Goal: Task Accomplishment & Management: Complete application form

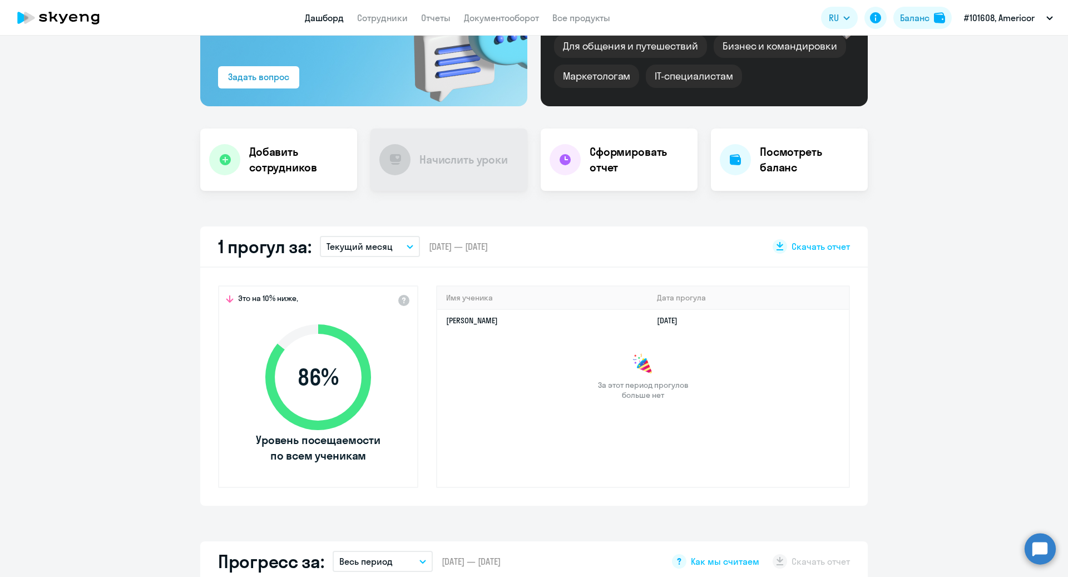
scroll to position [145, 0]
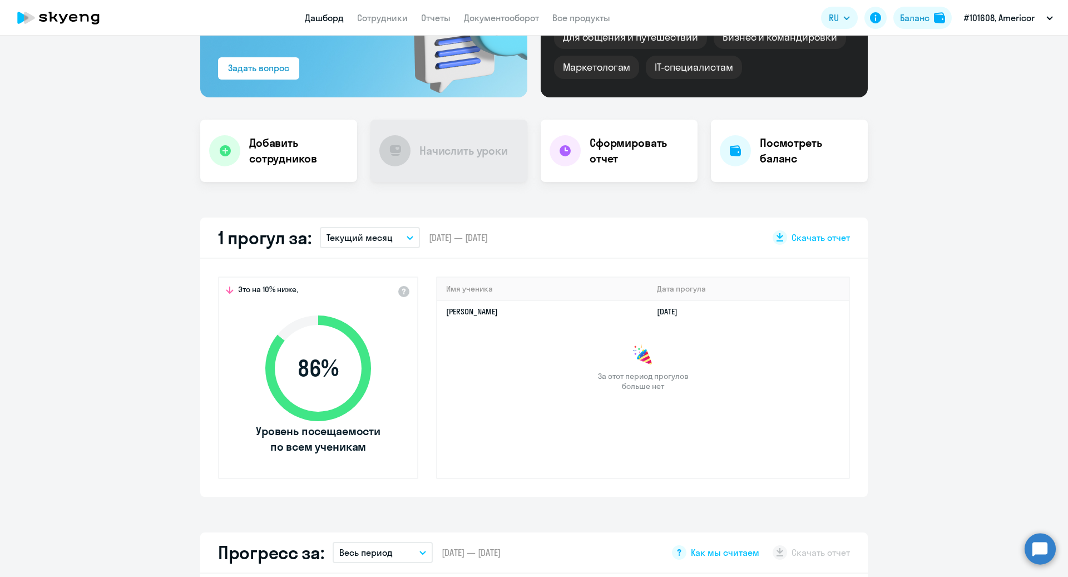
click at [415, 239] on button "Текущий месяц" at bounding box center [370, 237] width 100 height 21
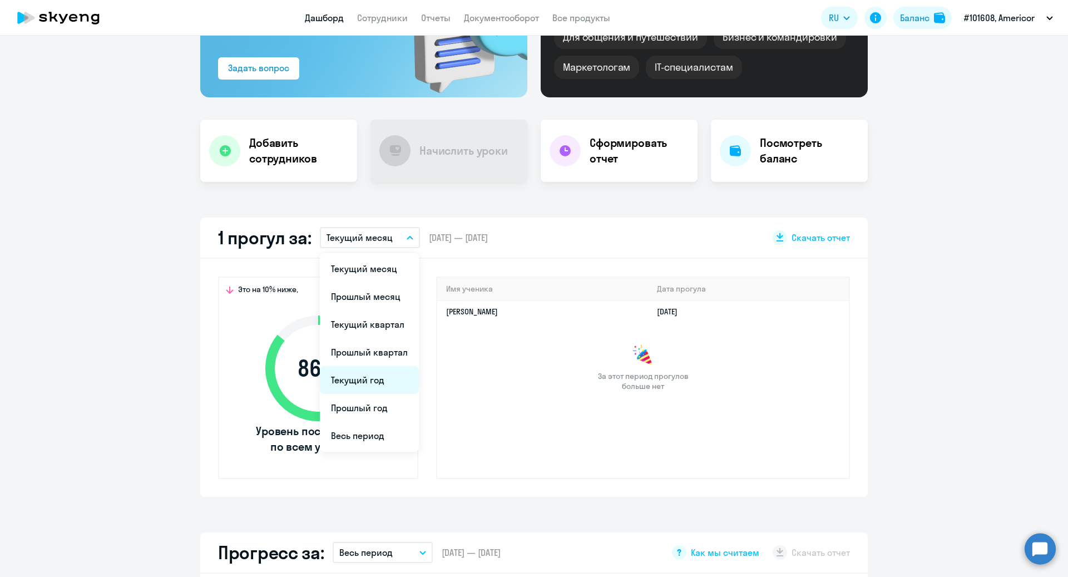
click at [370, 382] on li "Текущий год" at bounding box center [369, 380] width 99 height 28
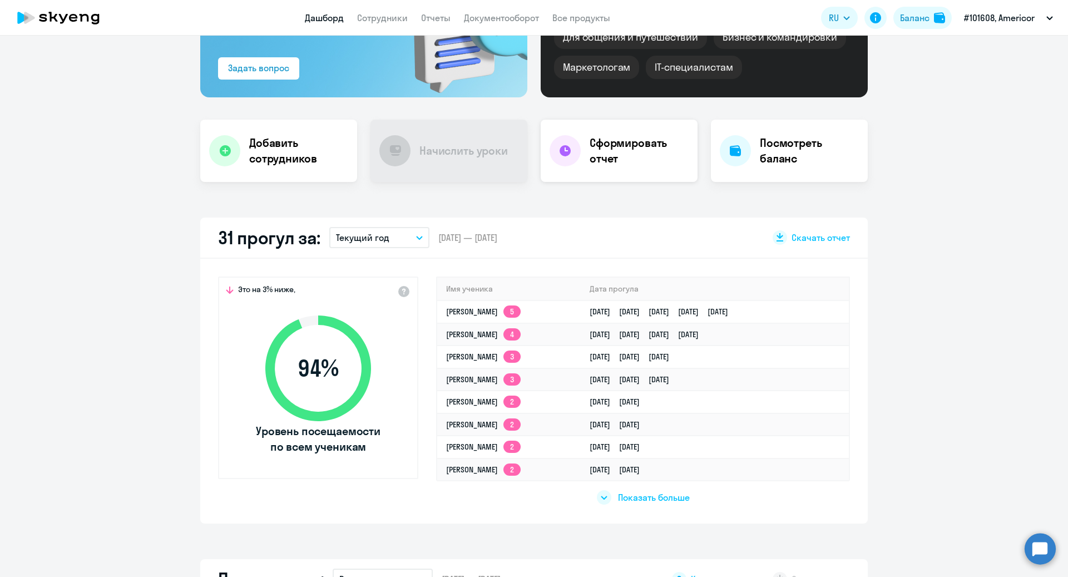
scroll to position [0, 0]
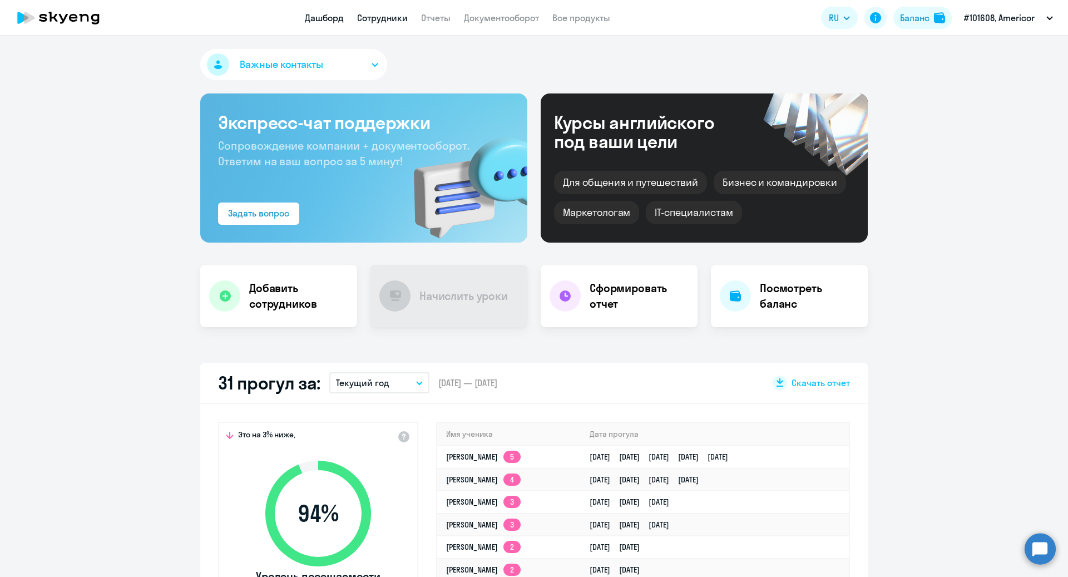
click at [382, 21] on link "Сотрудники" at bounding box center [382, 17] width 51 height 11
select select "30"
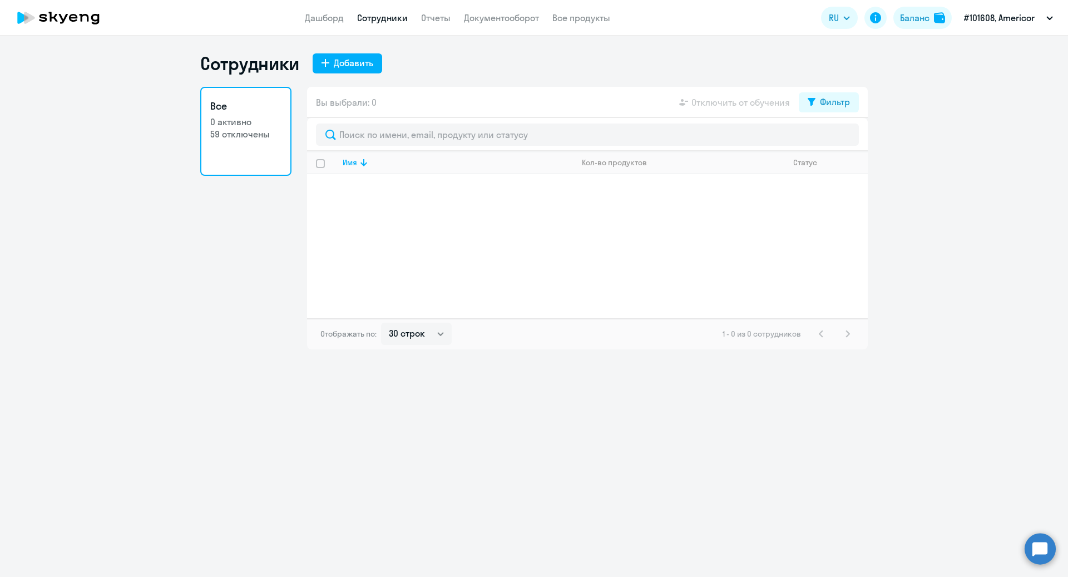
click at [383, 21] on link "Сотрудники" at bounding box center [382, 17] width 51 height 11
select select "30"
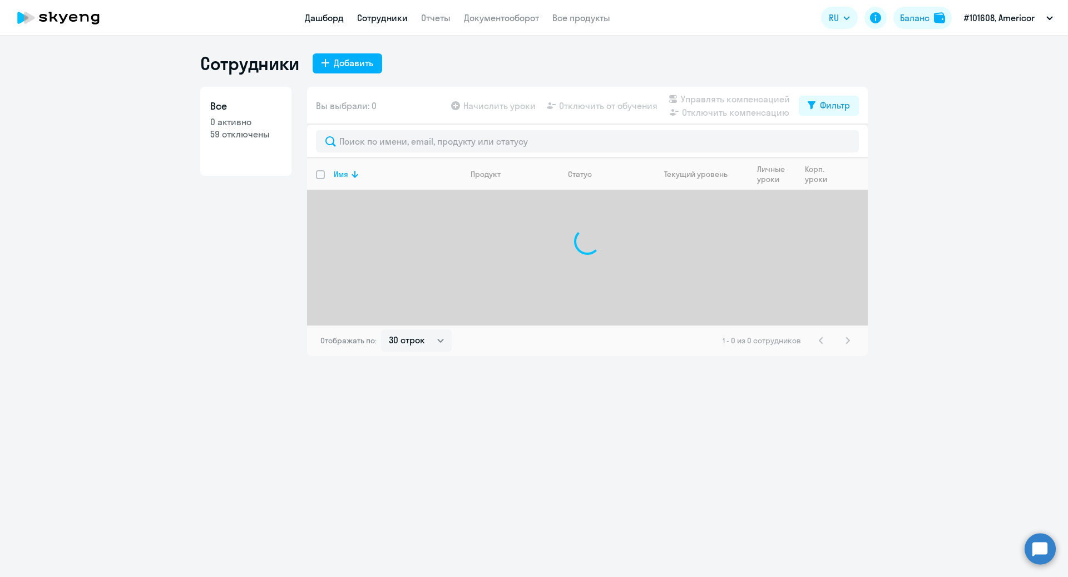
click at [317, 21] on link "Дашборд" at bounding box center [324, 17] width 39 height 11
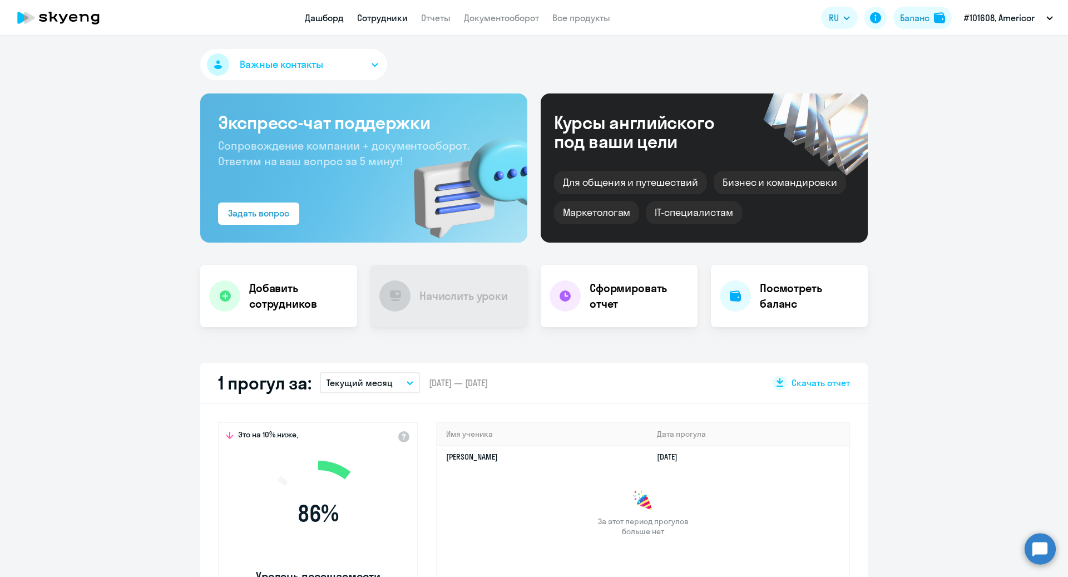
click at [390, 12] on link "Сотрудники" at bounding box center [382, 17] width 51 height 11
select select "30"
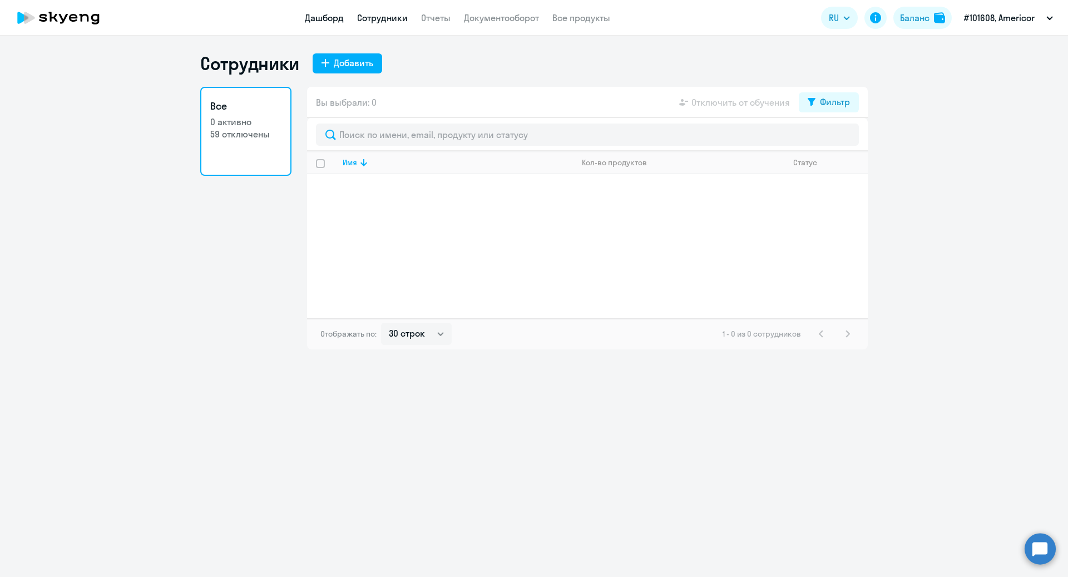
click at [323, 20] on link "Дашборд" at bounding box center [324, 17] width 39 height 11
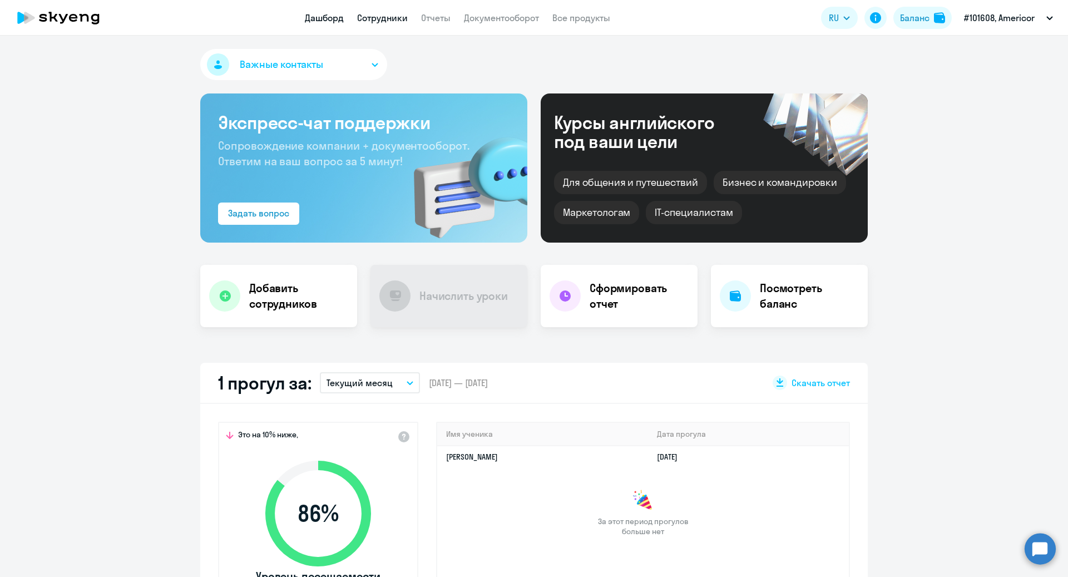
click at [387, 14] on link "Сотрудники" at bounding box center [382, 17] width 51 height 11
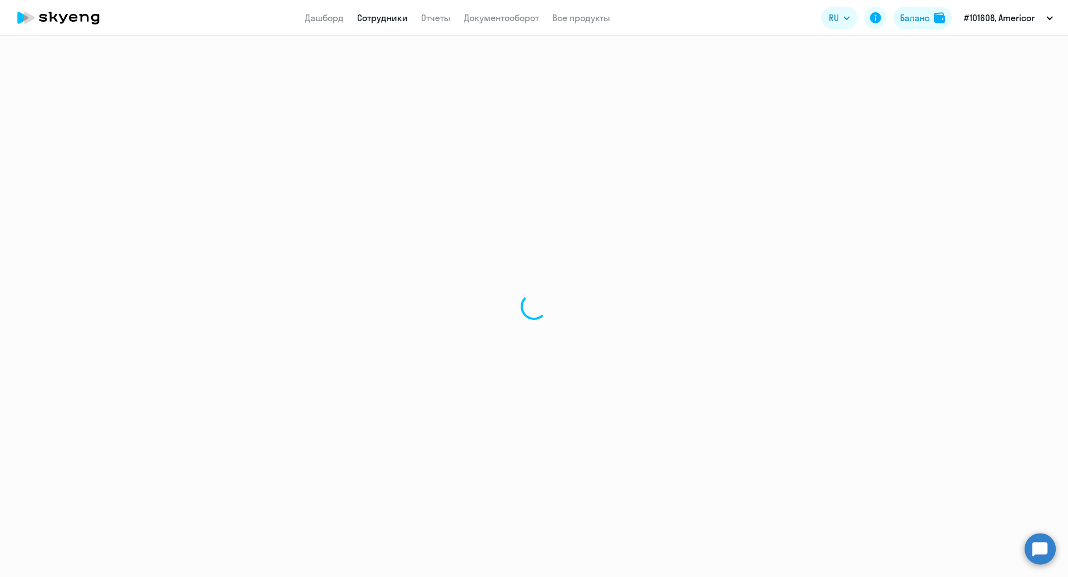
select select "30"
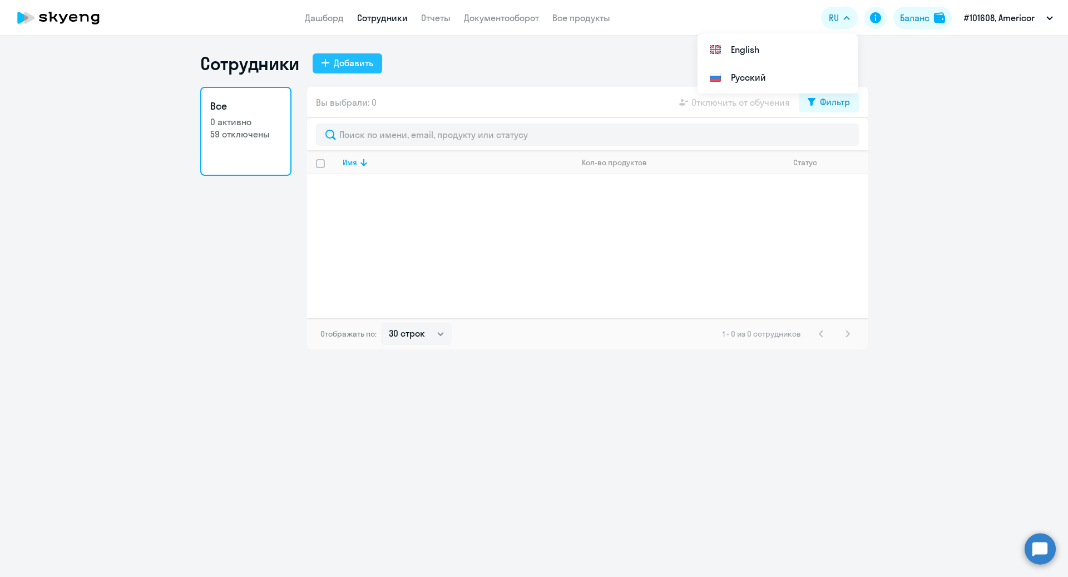
click at [334, 65] on div "Добавить" at bounding box center [353, 62] width 39 height 13
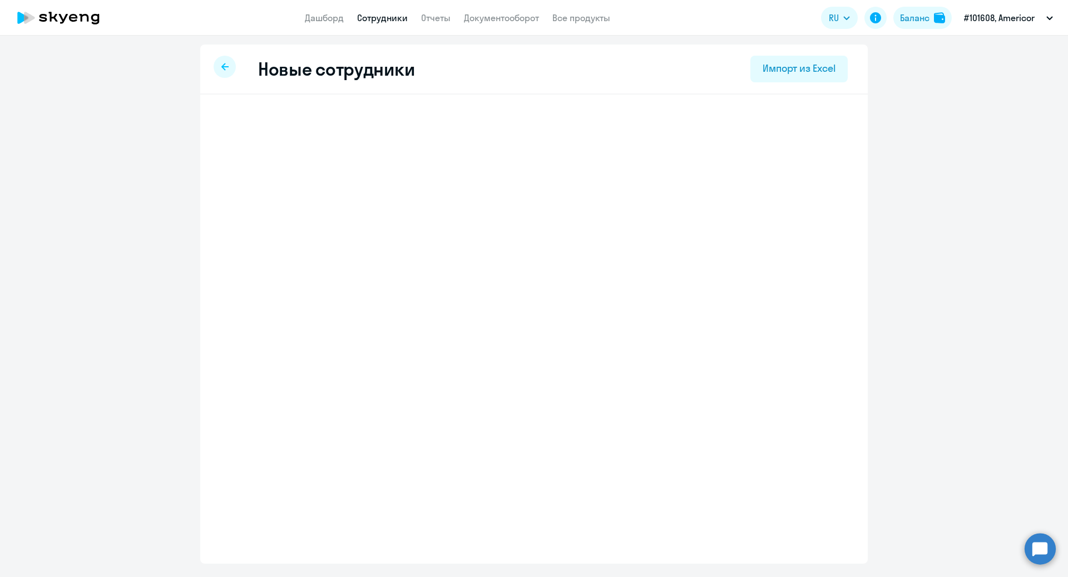
select select "english_adult_not_native_speaker"
select select "1"
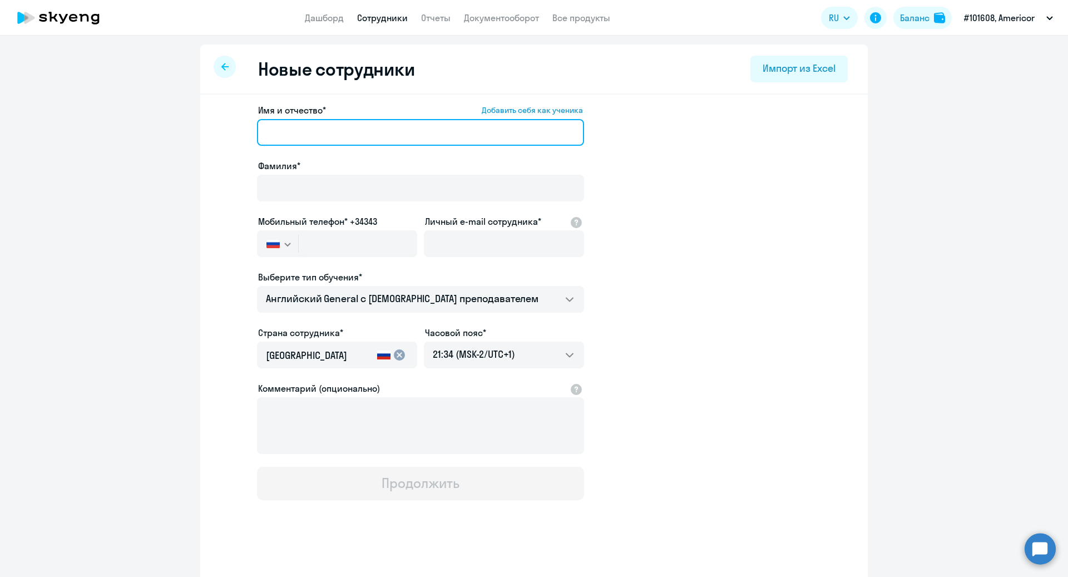
click at [325, 138] on input "Имя и отчество* Добавить себя как ученика" at bounding box center [420, 132] width 327 height 27
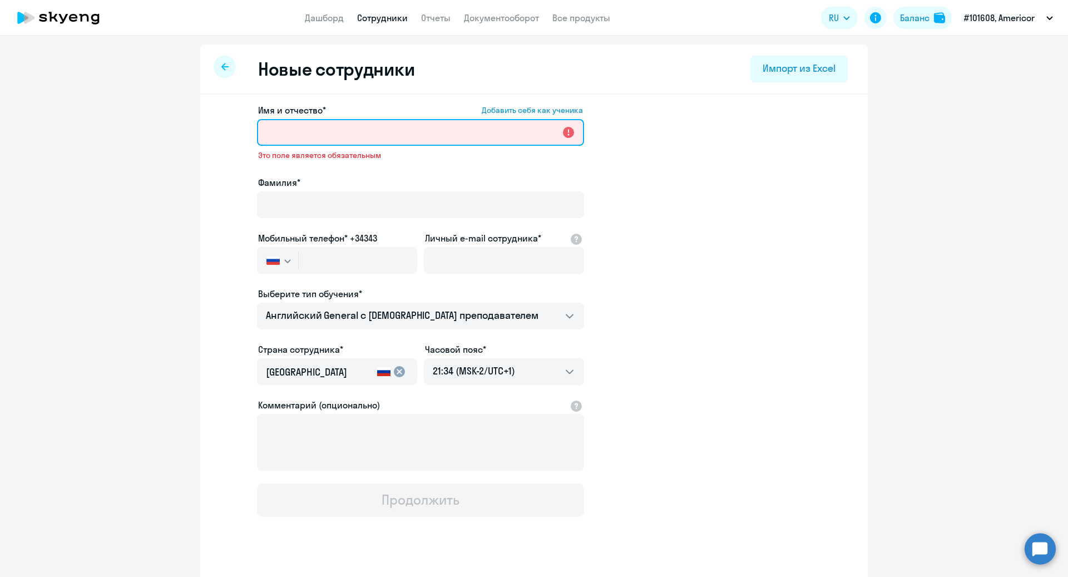
click at [347, 137] on input "Имя и отчество* Добавить себя как ученика" at bounding box center [420, 132] width 327 height 27
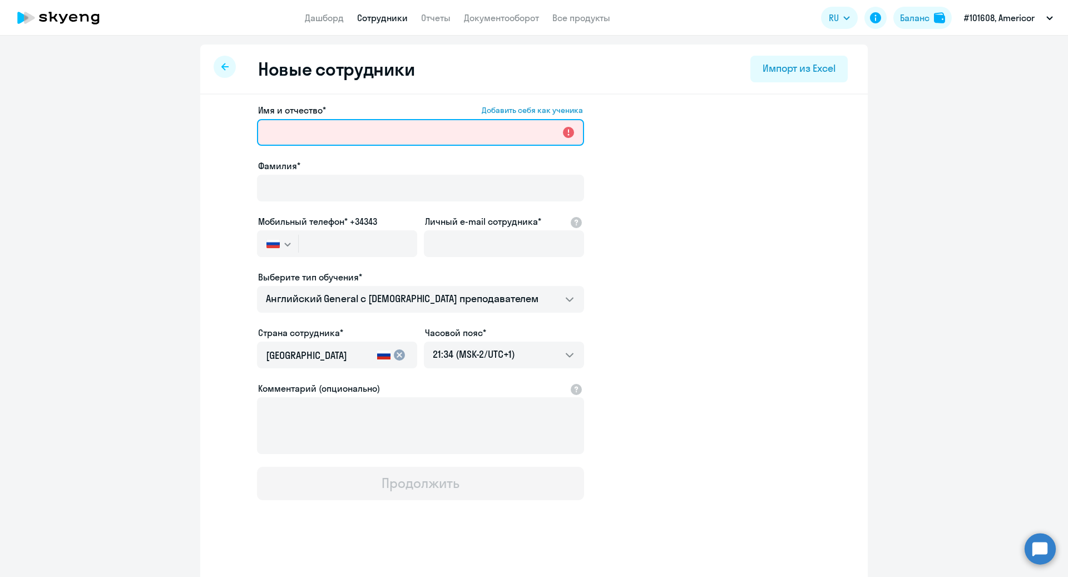
type input "Д"
drag, startPoint x: 359, startPoint y: 136, endPoint x: 319, endPoint y: 136, distance: 39.5
click at [319, 136] on input "[PERSON_NAME]" at bounding box center [420, 132] width 327 height 27
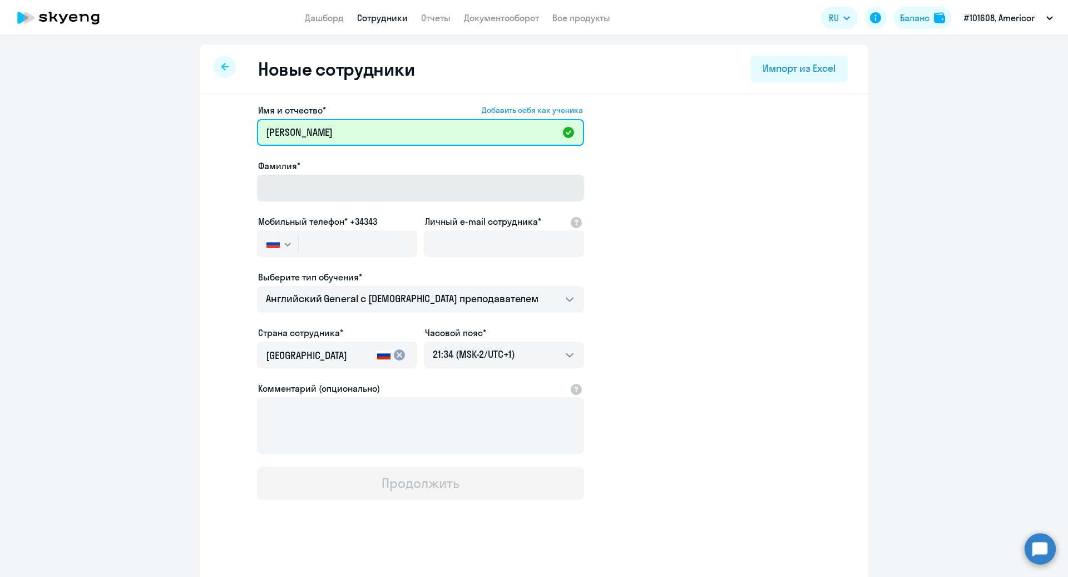
type input "[PERSON_NAME]"
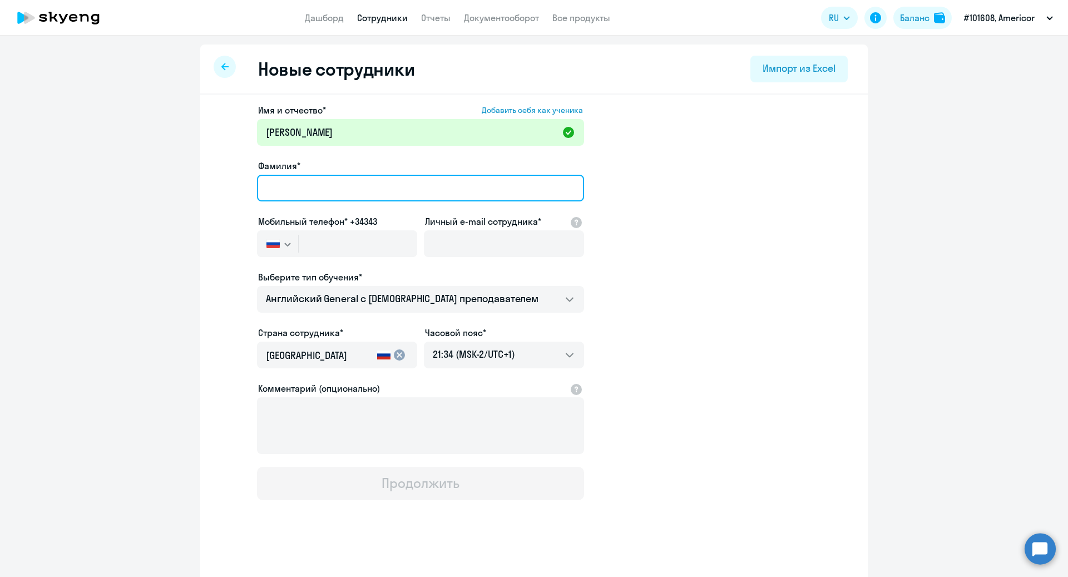
click at [304, 176] on input "Фамилия*" at bounding box center [420, 188] width 327 height 27
type input "Ч"
type input "и"
type input "[PERSON_NAME]"
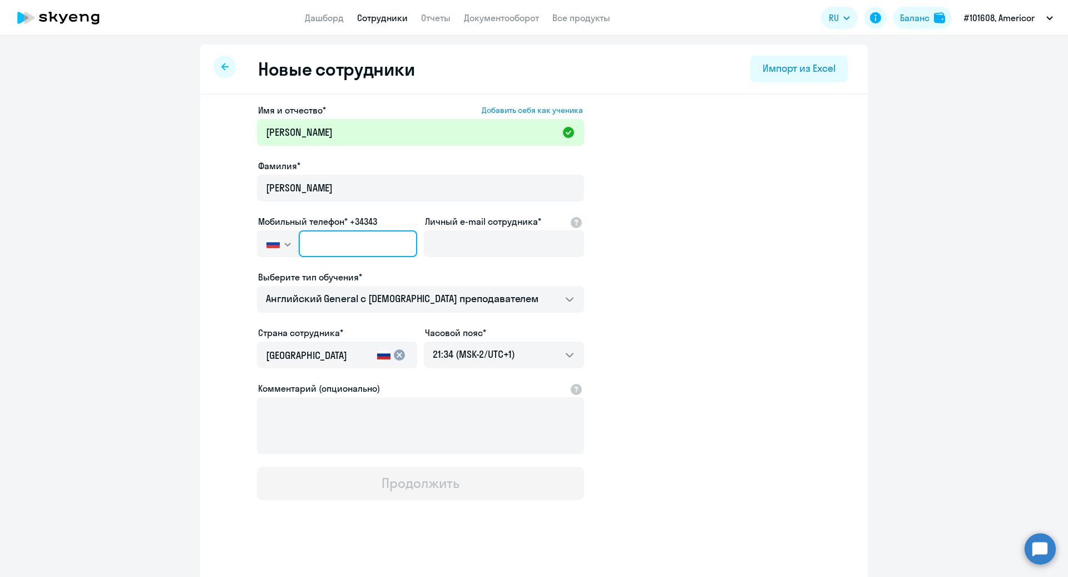
click at [310, 242] on input "text" at bounding box center [358, 243] width 118 height 27
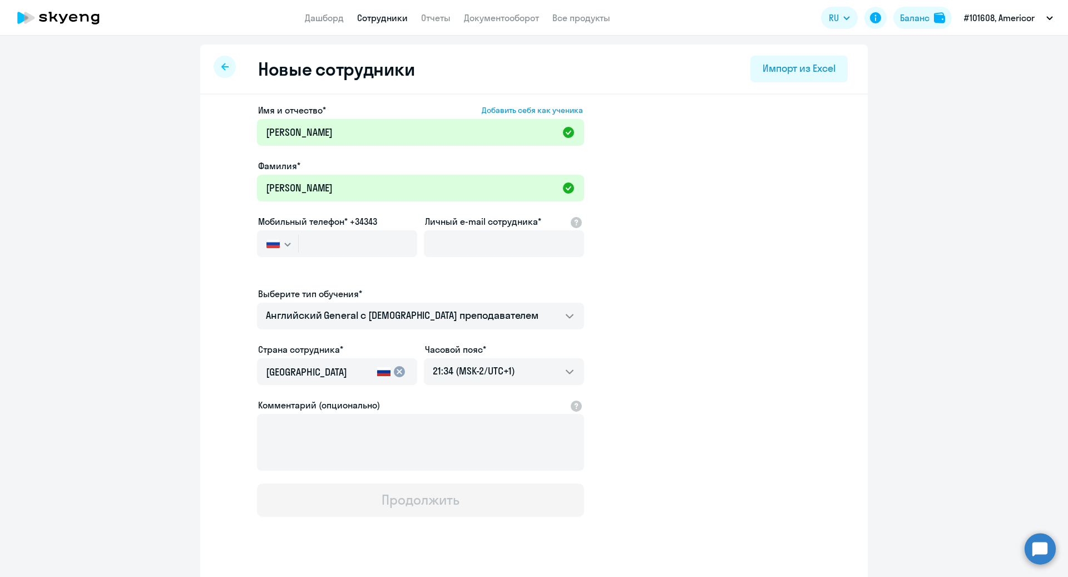
click at [285, 245] on icon "button" at bounding box center [287, 244] width 7 height 4
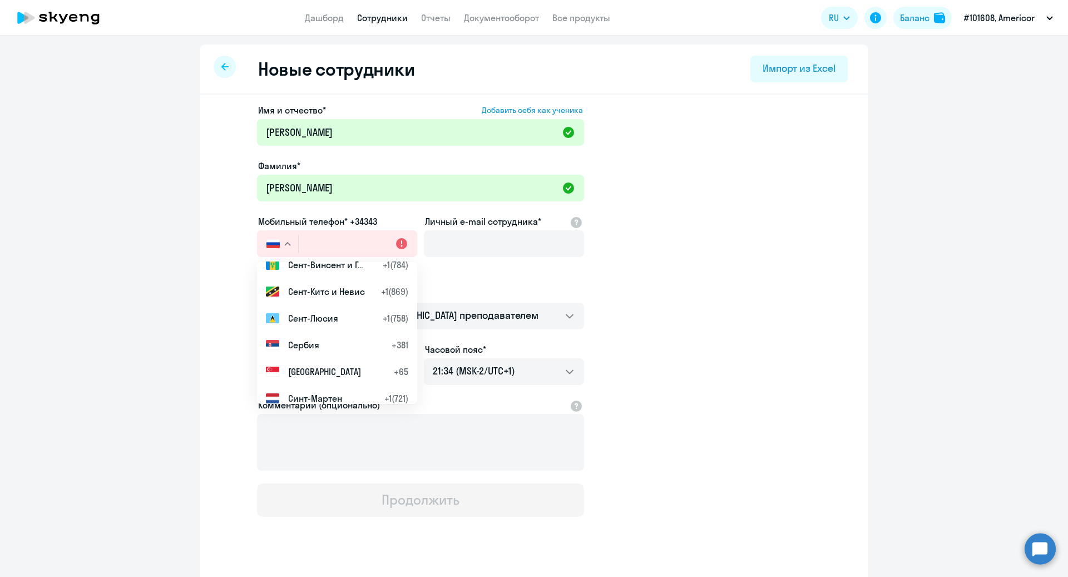
scroll to position [4377, 0]
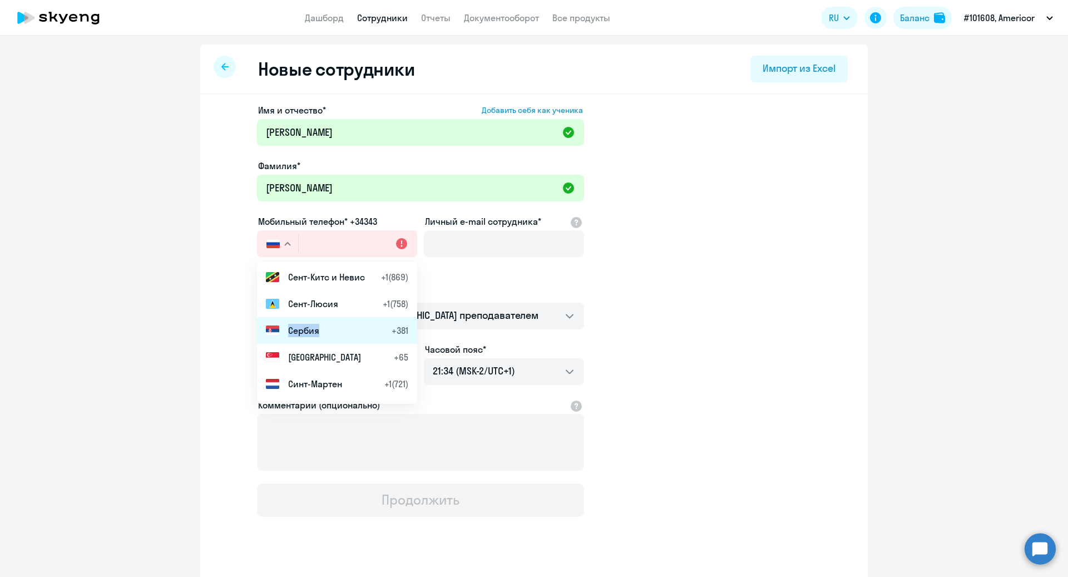
click at [317, 324] on span "Сербия" at bounding box center [303, 330] width 31 height 13
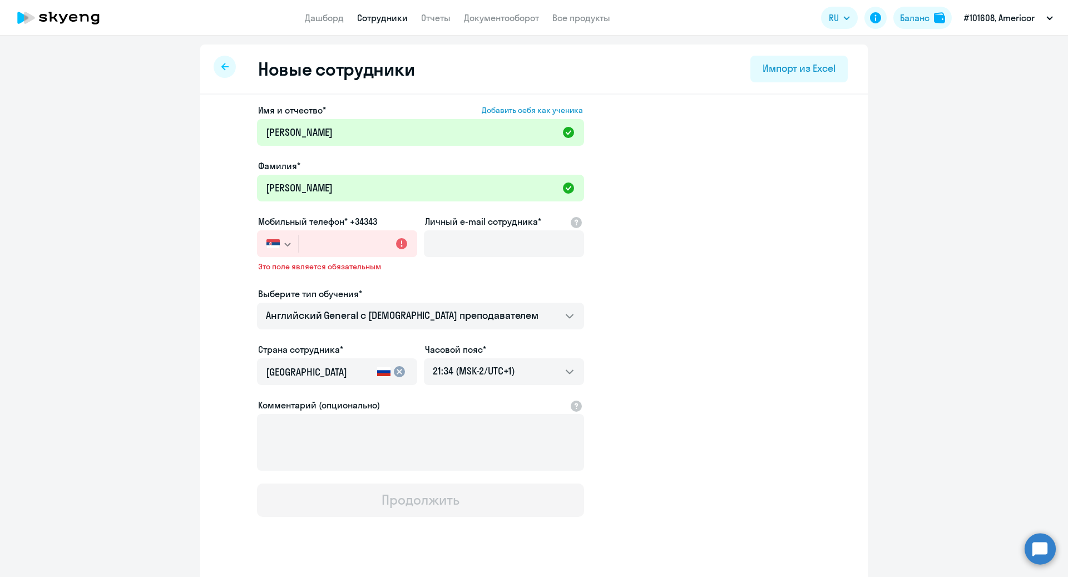
click at [266, 242] on img "button" at bounding box center [272, 243] width 13 height 9
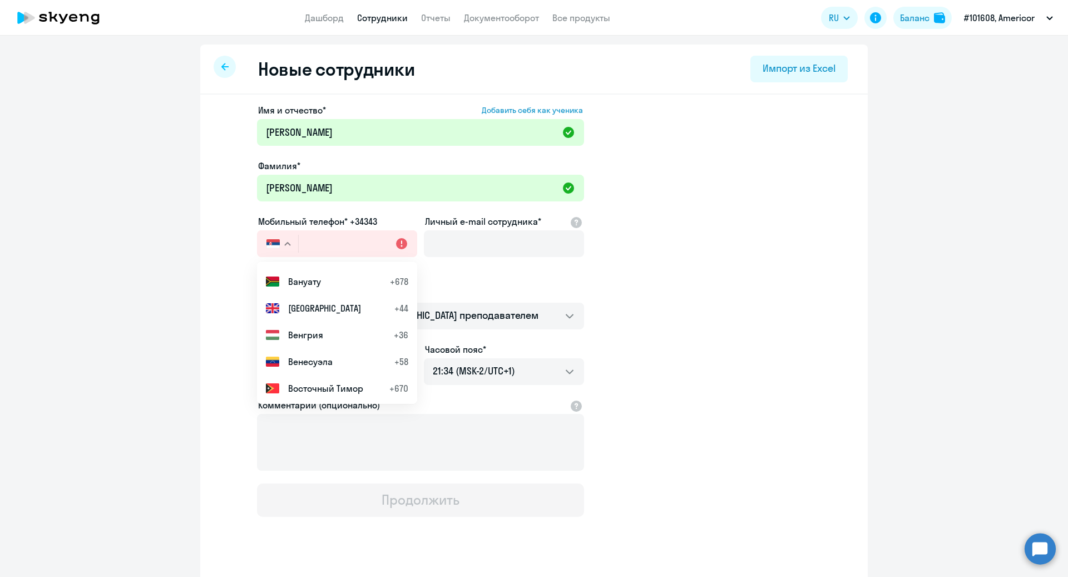
scroll to position [989, 0]
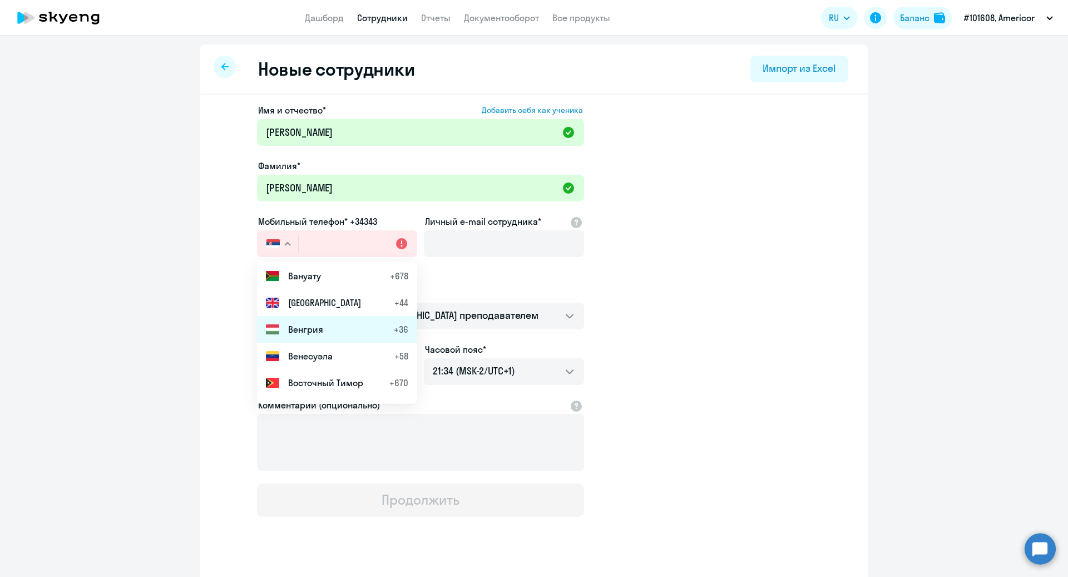
click at [336, 332] on li "Венгрия +36" at bounding box center [337, 329] width 160 height 27
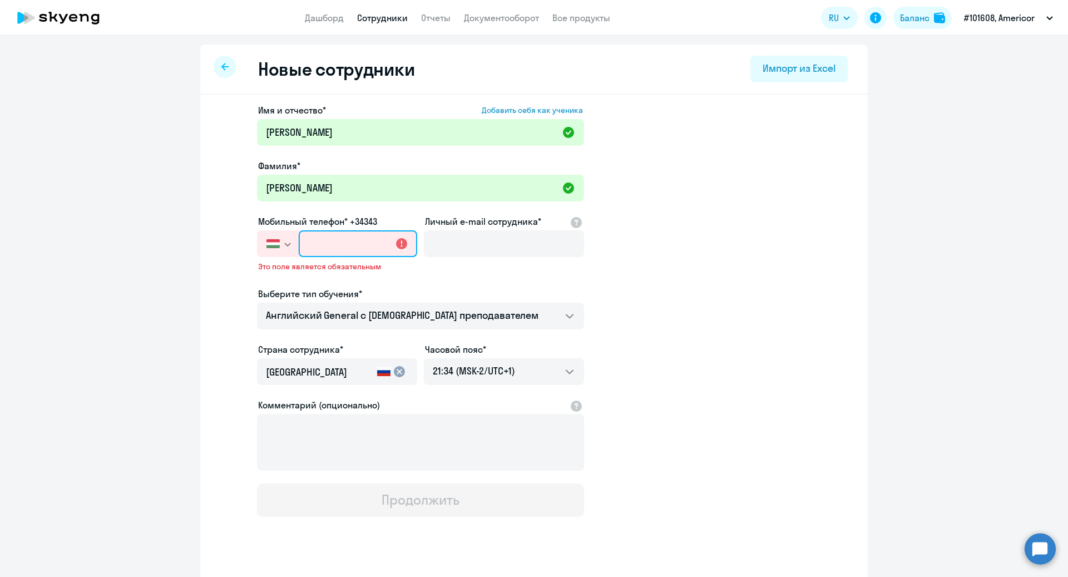
click at [322, 253] on input "text" at bounding box center [358, 243] width 118 height 27
paste input "+421 (918) 575-846"
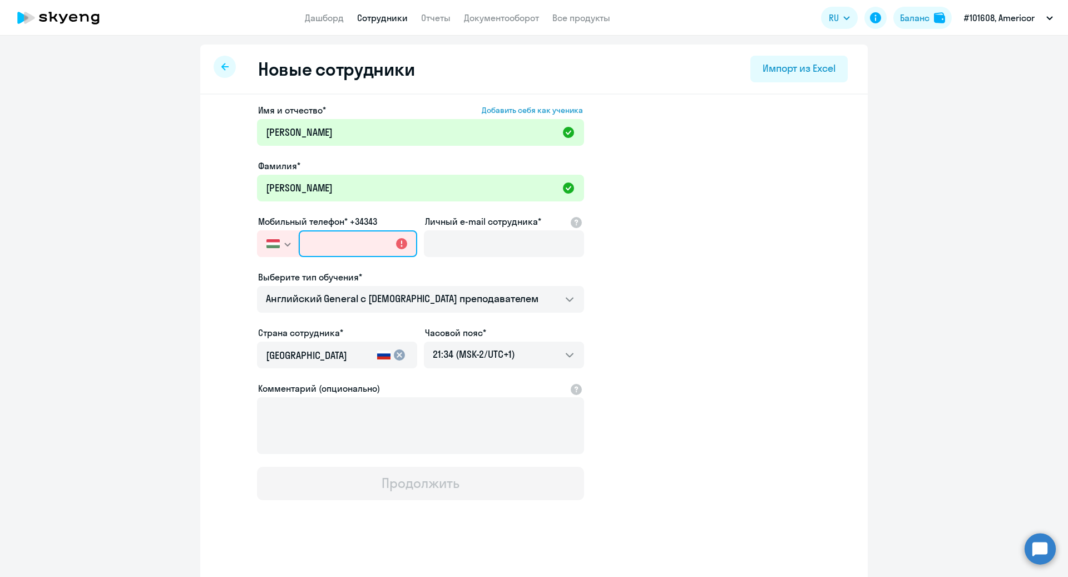
type input "+421 (918) 575-846"
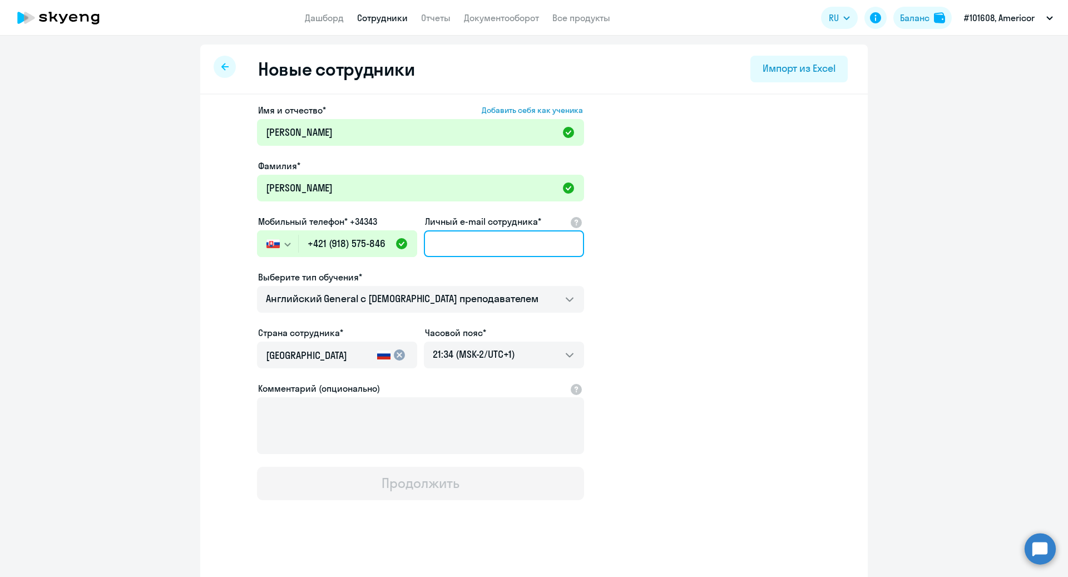
click at [468, 244] on input "Личный e-mail сотрудника*" at bounding box center [504, 243] width 160 height 27
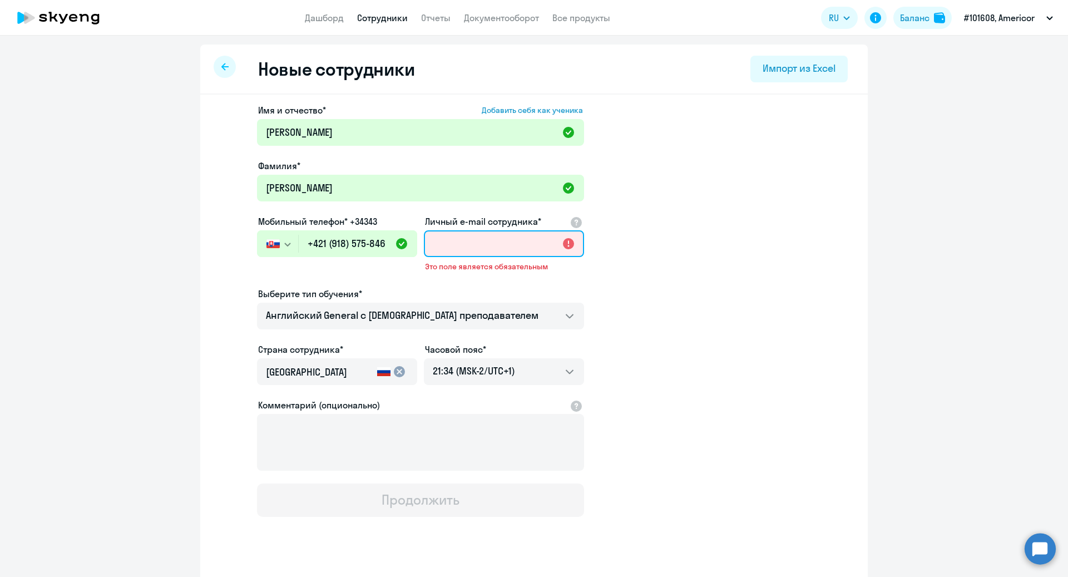
click at [457, 247] on input "Личный e-mail сотрудника*" at bounding box center [504, 243] width 160 height 27
paste input "[EMAIL_ADDRESS][DOMAIN_NAME]"
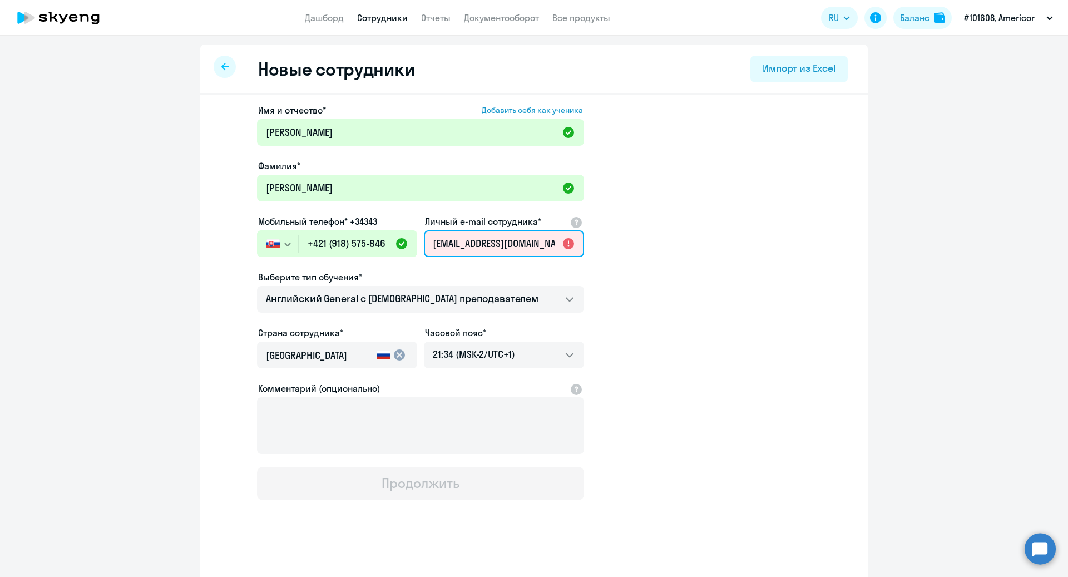
scroll to position [0, 4]
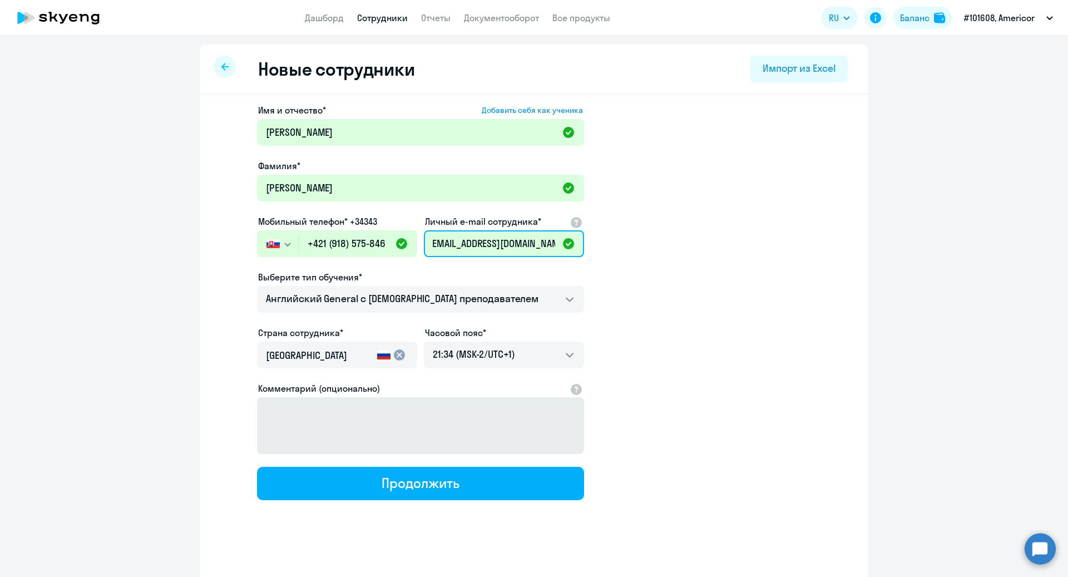
type input "[EMAIL_ADDRESS][DOMAIN_NAME]"
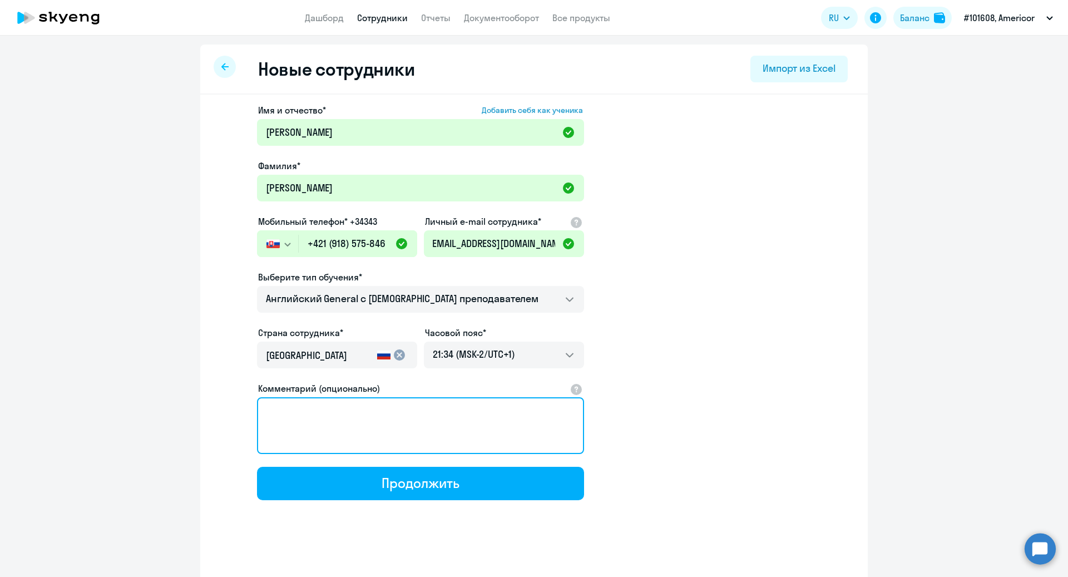
scroll to position [0, 0]
click at [315, 421] on textarea "Комментарий (опционально)" at bounding box center [420, 425] width 327 height 57
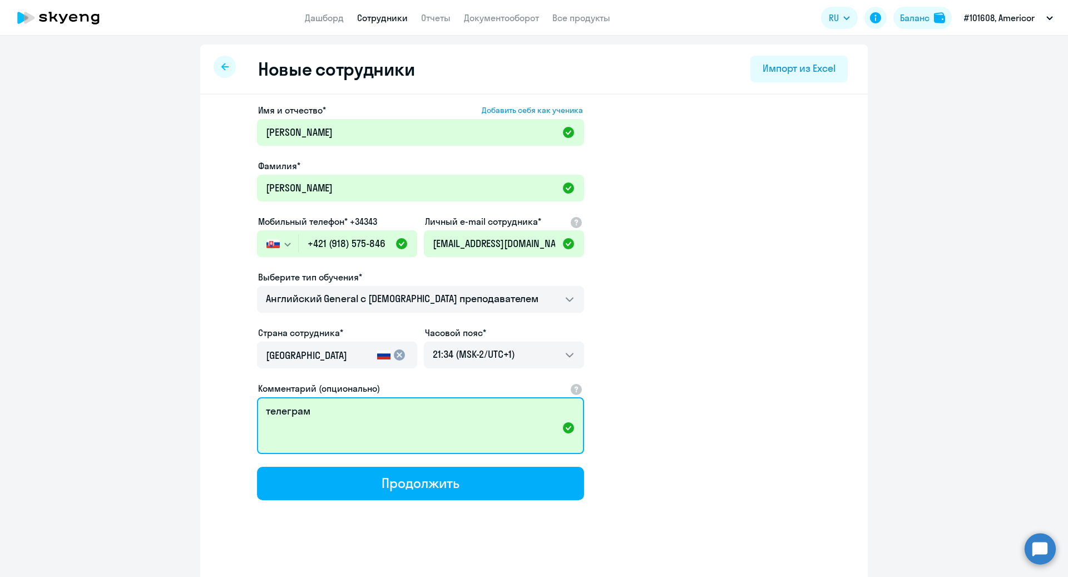
paste textarea "@dchistyakov"
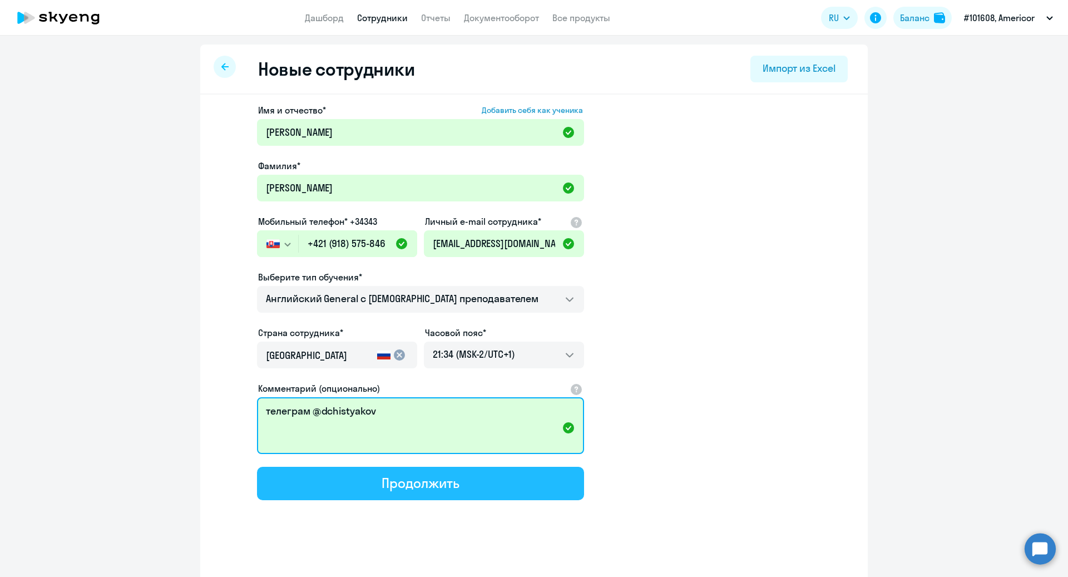
type textarea "телеграм @dchistyakov"
click at [435, 484] on div "Продолжить" at bounding box center [419, 483] width 77 height 18
select select "english_adult_not_native_speaker"
select select "1"
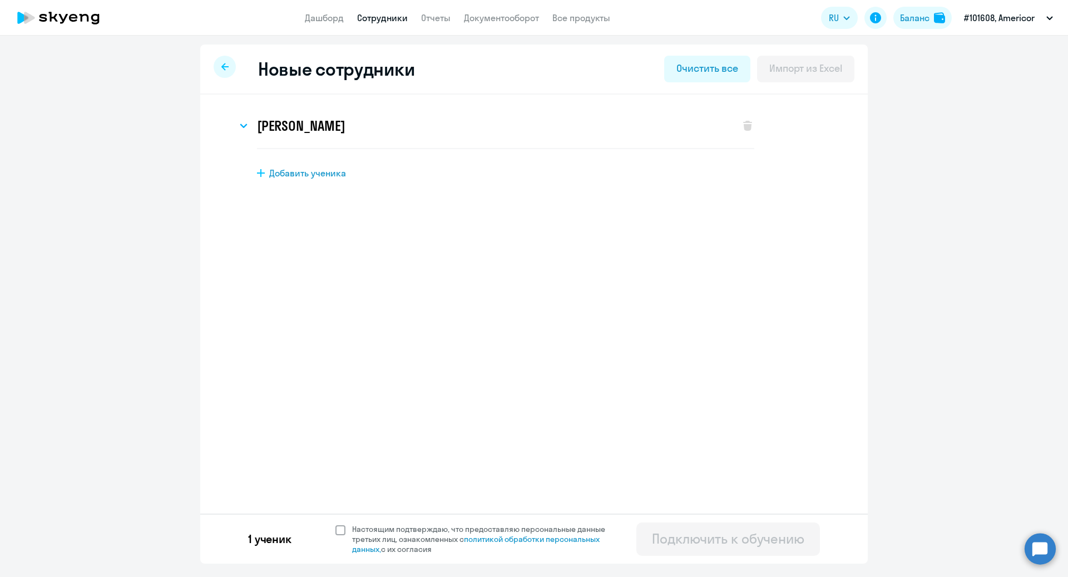
click at [338, 529] on span at bounding box center [340, 530] width 10 height 10
click at [335, 524] on input "Настоящим подтверждаю, что предоставляю персональные данные третьих лиц, ознако…" at bounding box center [335, 523] width 1 height 1
checkbox input "true"
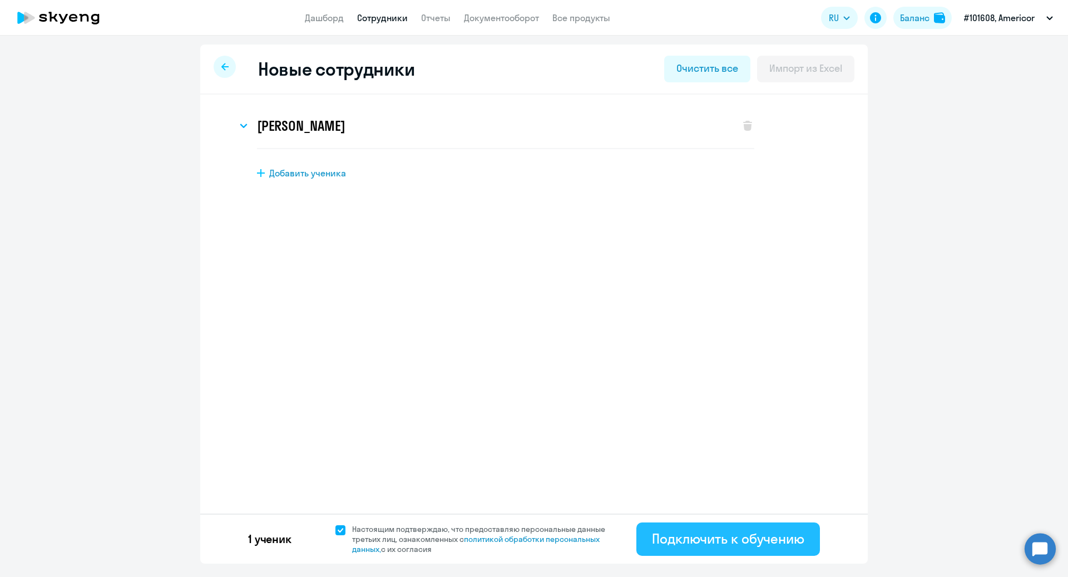
click at [731, 545] on div "Подключить к обучению" at bounding box center [728, 538] width 152 height 18
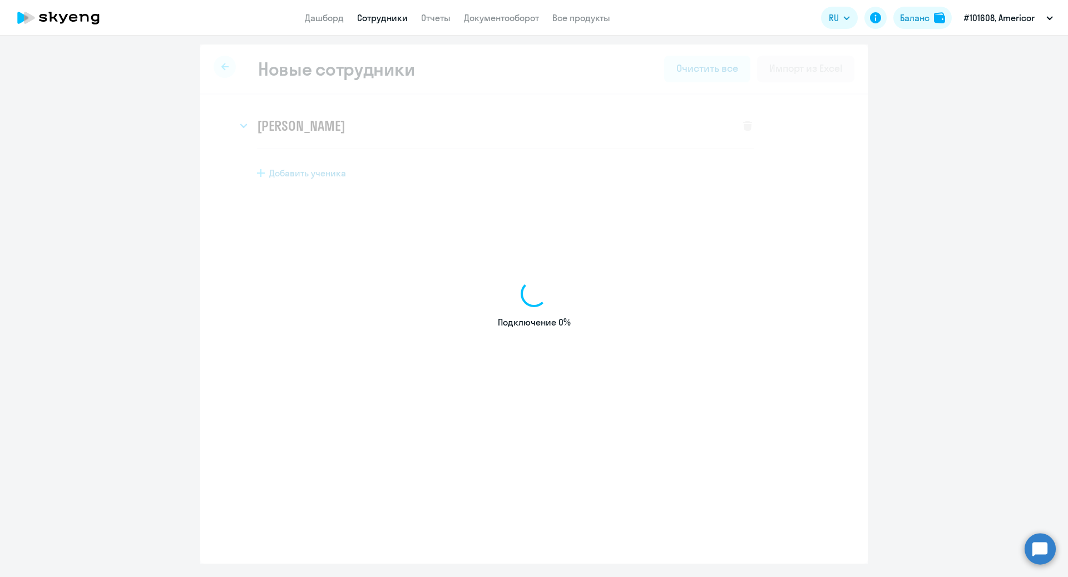
select select "english_adult_not_native_speaker"
select select "1"
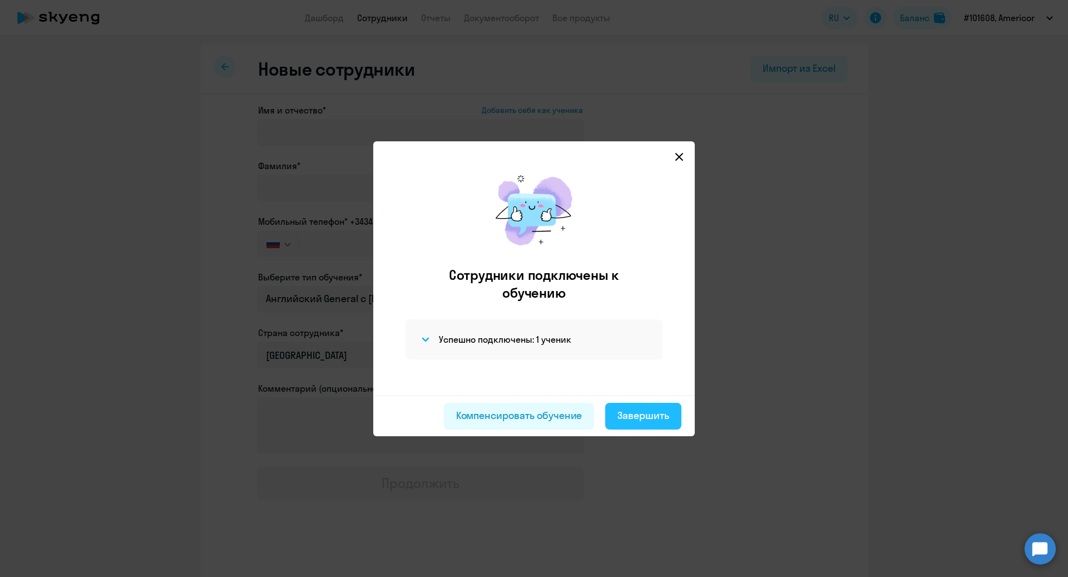
click at [631, 414] on div "Завершить" at bounding box center [643, 415] width 52 height 14
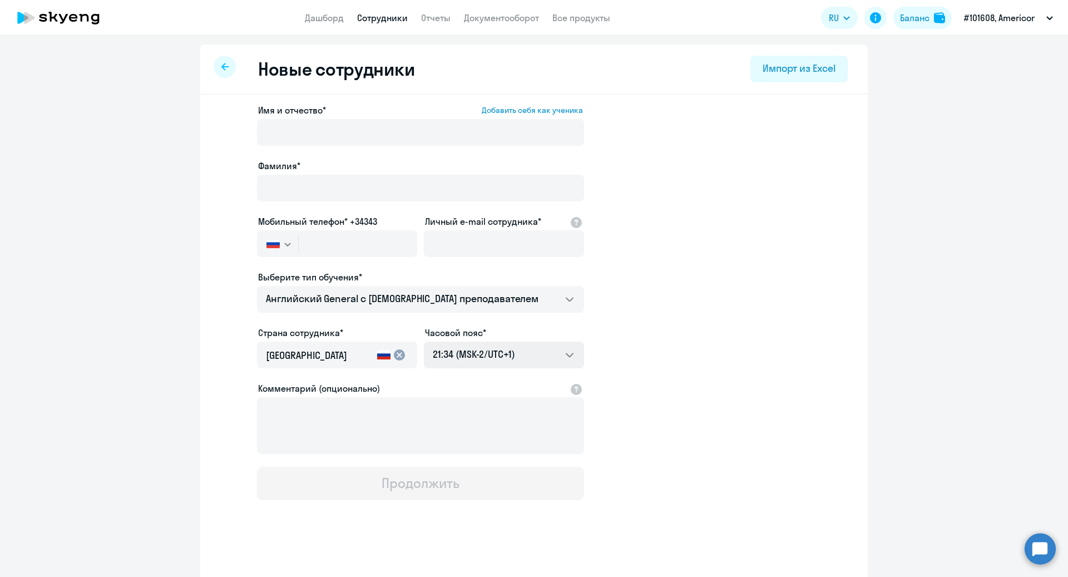
select select "30"
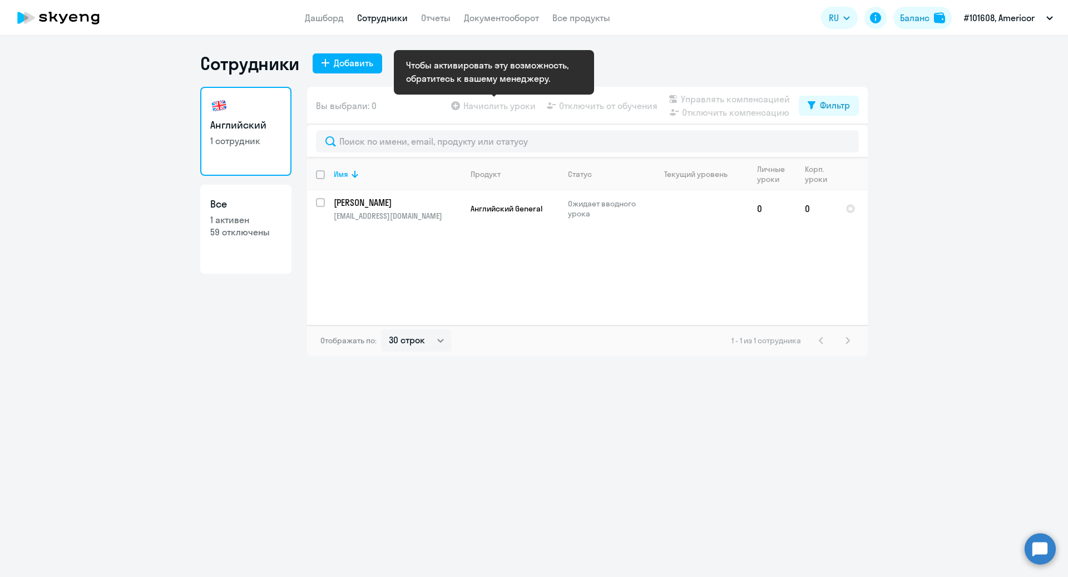
click at [496, 103] on app-table-action-button "Начислить уроки" at bounding box center [492, 105] width 87 height 13
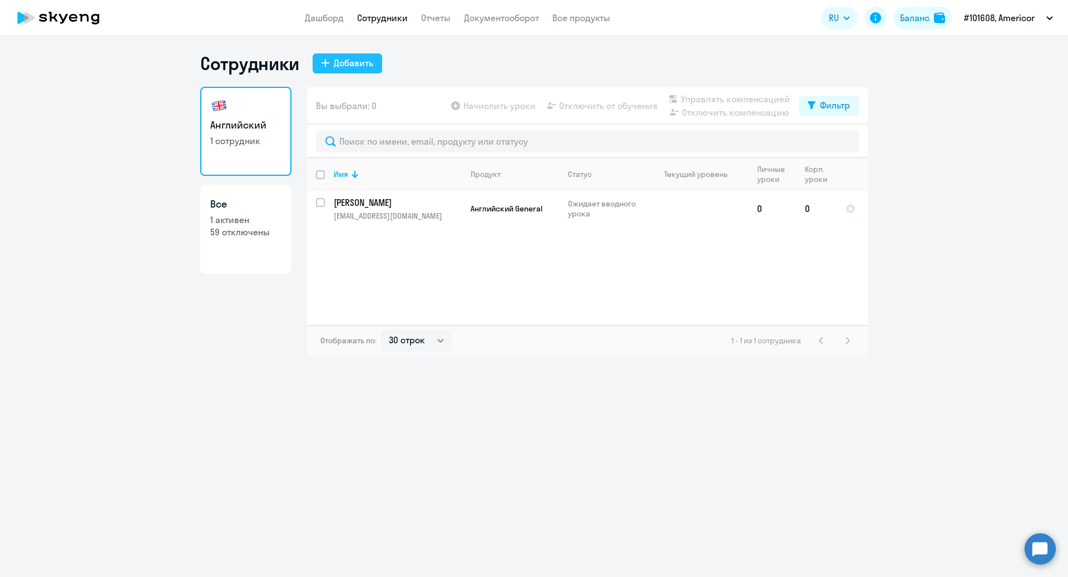
click at [354, 66] on div "Добавить" at bounding box center [353, 62] width 39 height 13
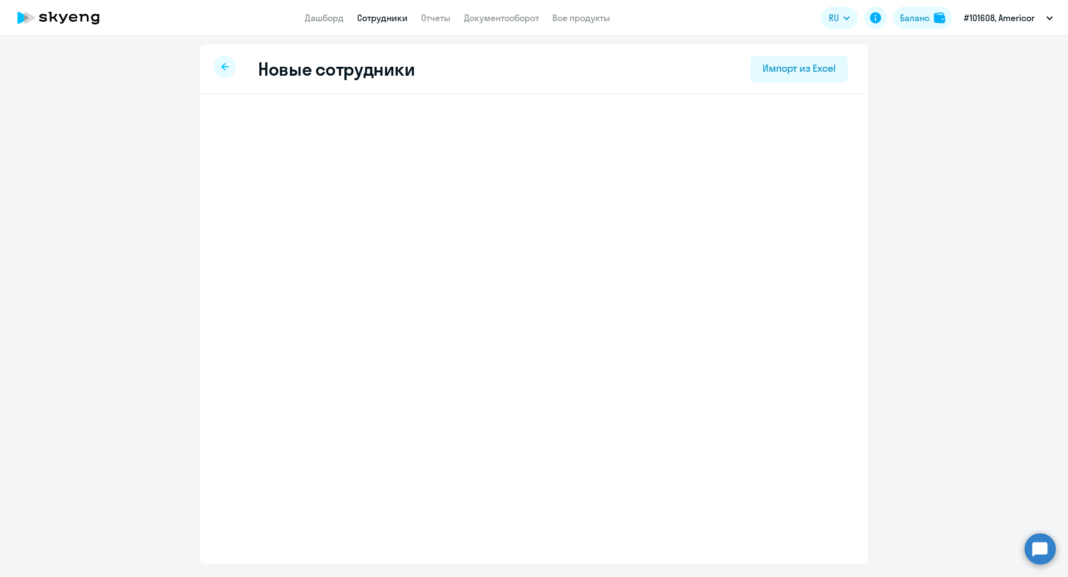
select select "english_adult_not_native_speaker"
select select "1"
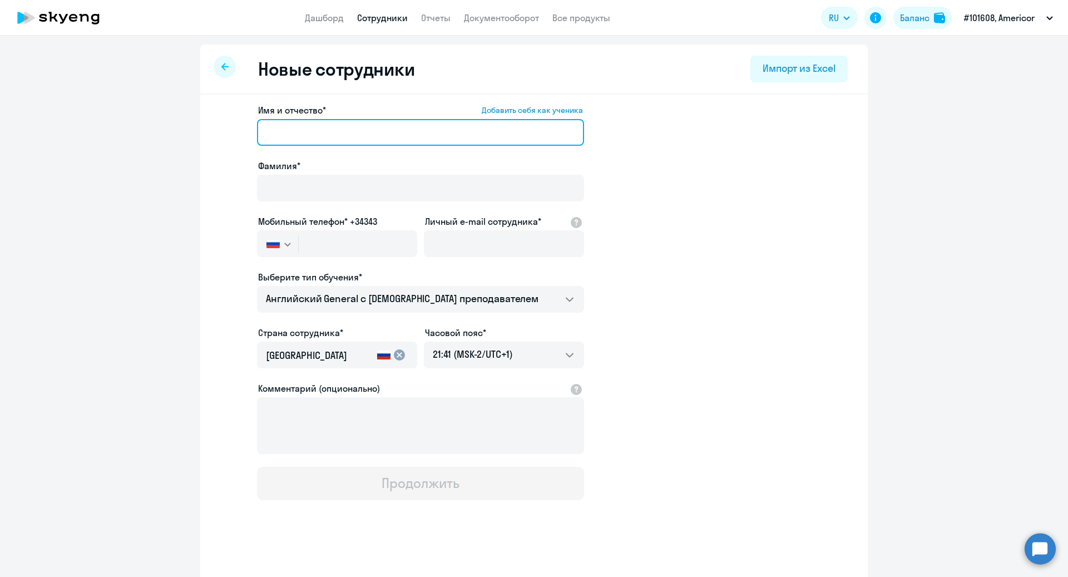
click at [317, 141] on input "Имя и отчество* Добавить себя как ученика" at bounding box center [420, 132] width 327 height 27
type input "[PERSON_NAME]"
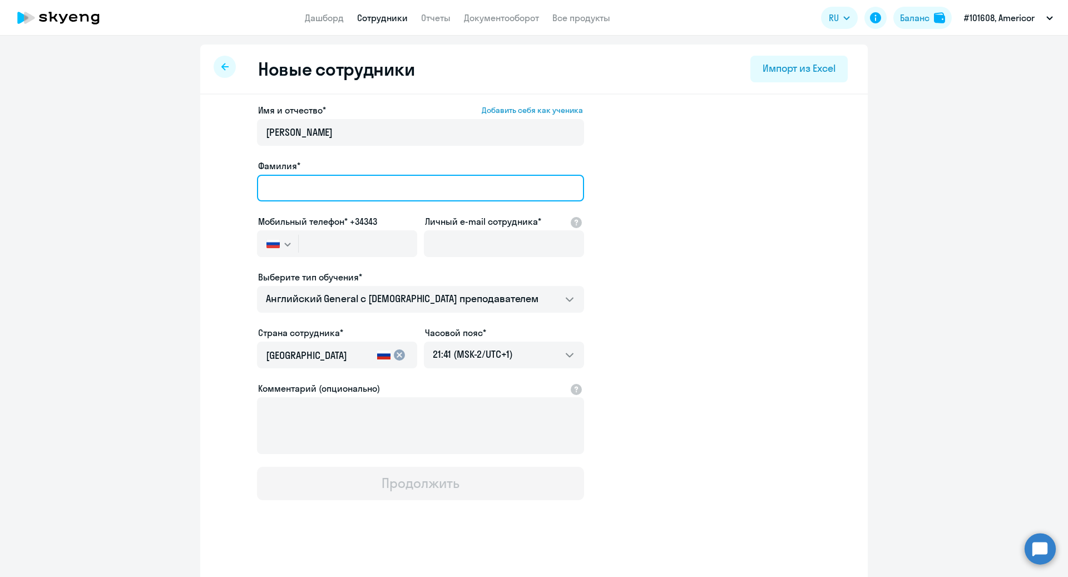
click at [311, 185] on input "Фамилия*" at bounding box center [420, 188] width 327 height 27
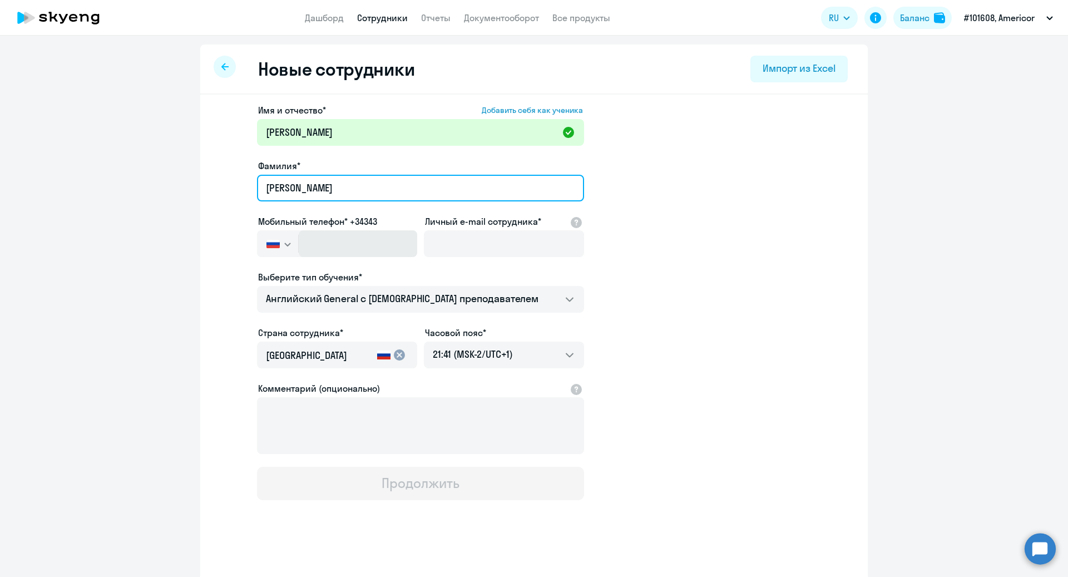
type input "[PERSON_NAME]"
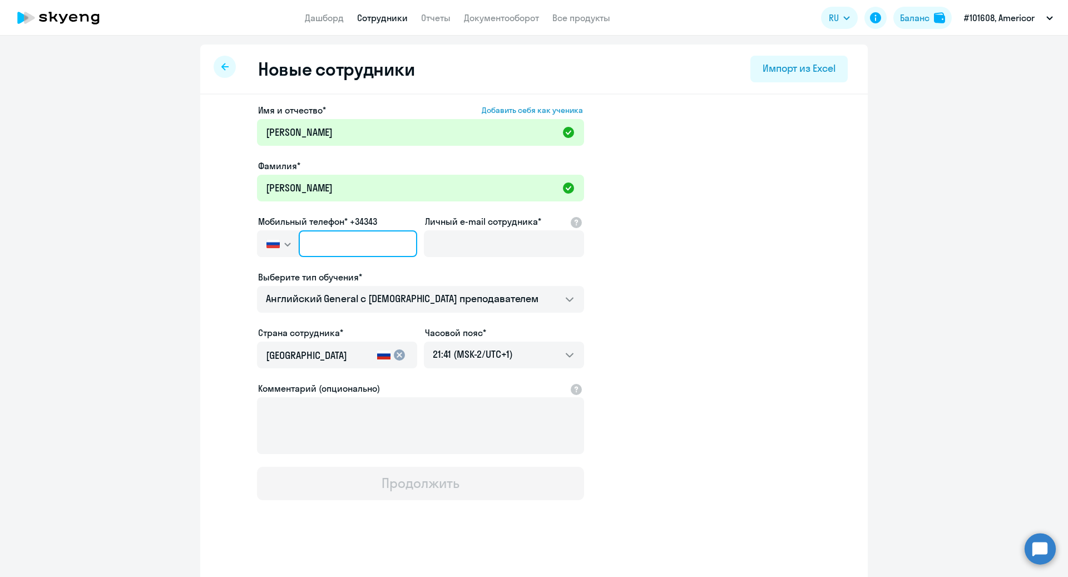
click at [323, 246] on input "text" at bounding box center [358, 243] width 118 height 27
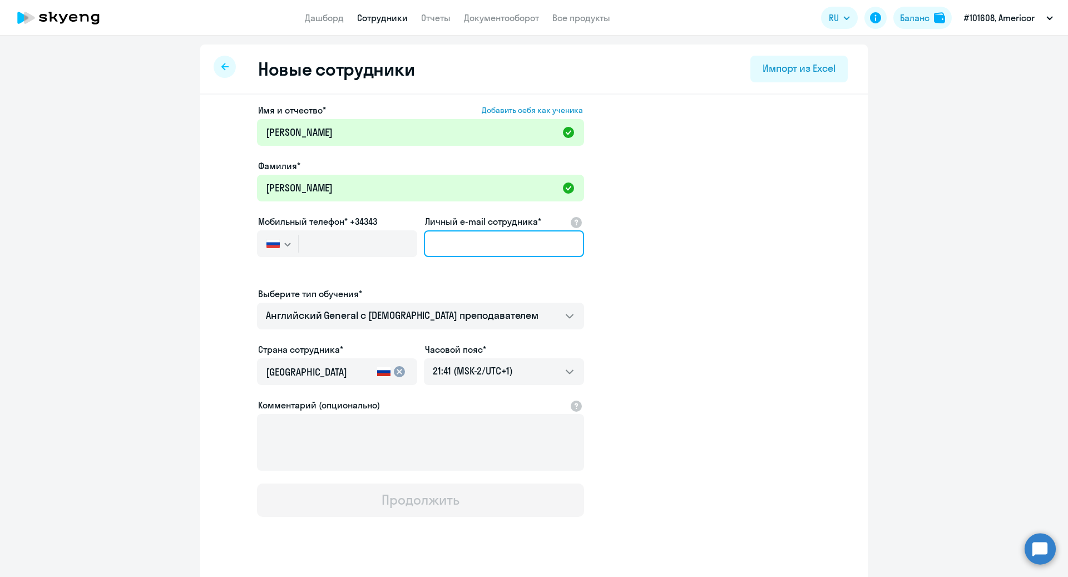
click at [457, 247] on input "Личный e-mail сотрудника*" at bounding box center [504, 243] width 160 height 27
paste input "[EMAIL_ADDRESS][DOMAIN_NAME]"
type input "[EMAIL_ADDRESS][DOMAIN_NAME]"
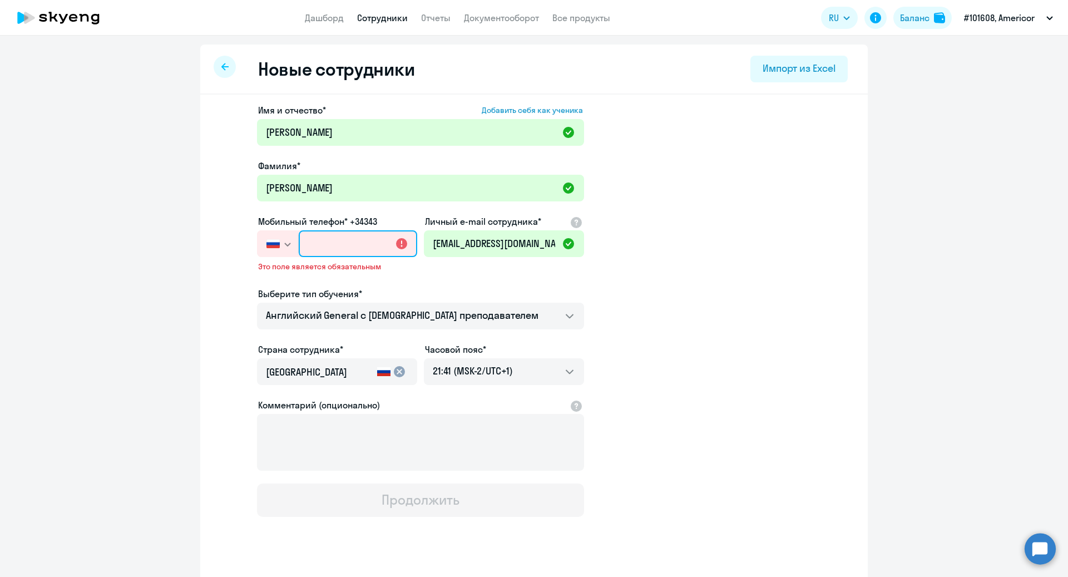
click at [338, 245] on input "text" at bounding box center [358, 243] width 118 height 27
paste input "[PHONE_NUMBER]"
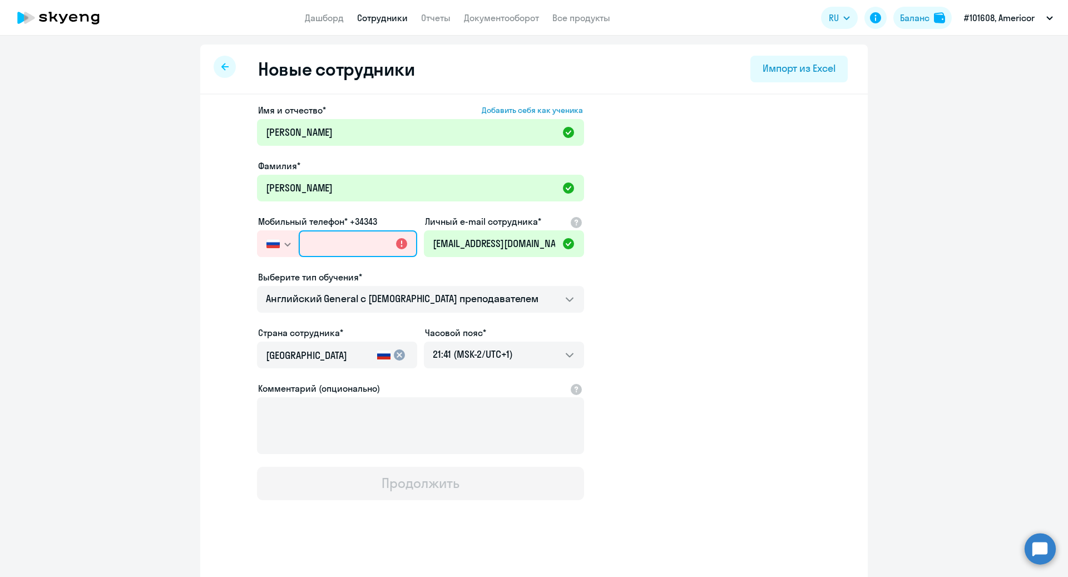
type input "[PHONE_NUMBER]"
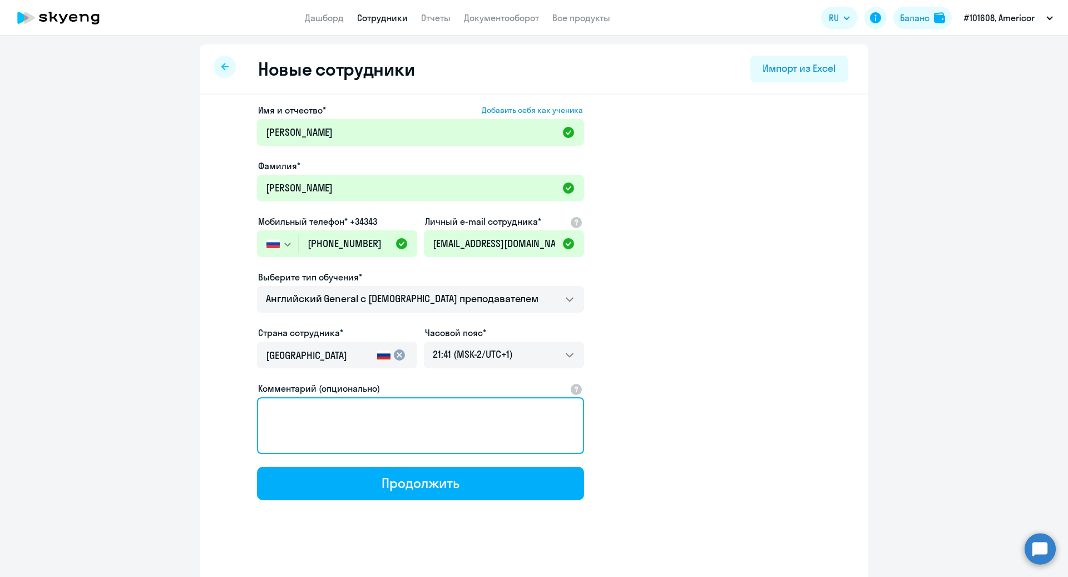
click at [331, 434] on textarea "Комментарий (опционально)" at bounding box center [420, 425] width 327 height 57
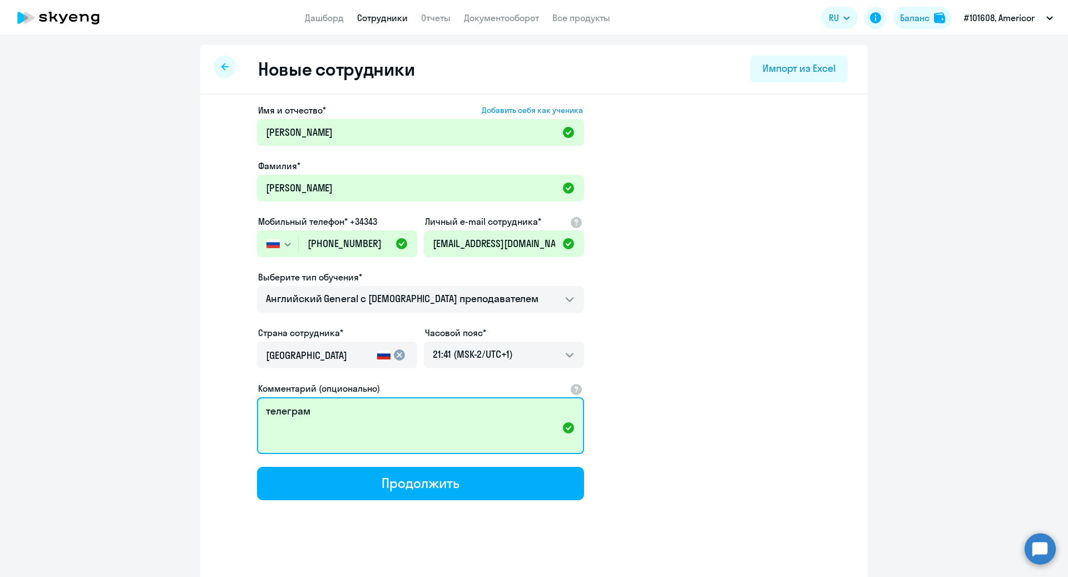
paste textarea "@ekbrikotnina"
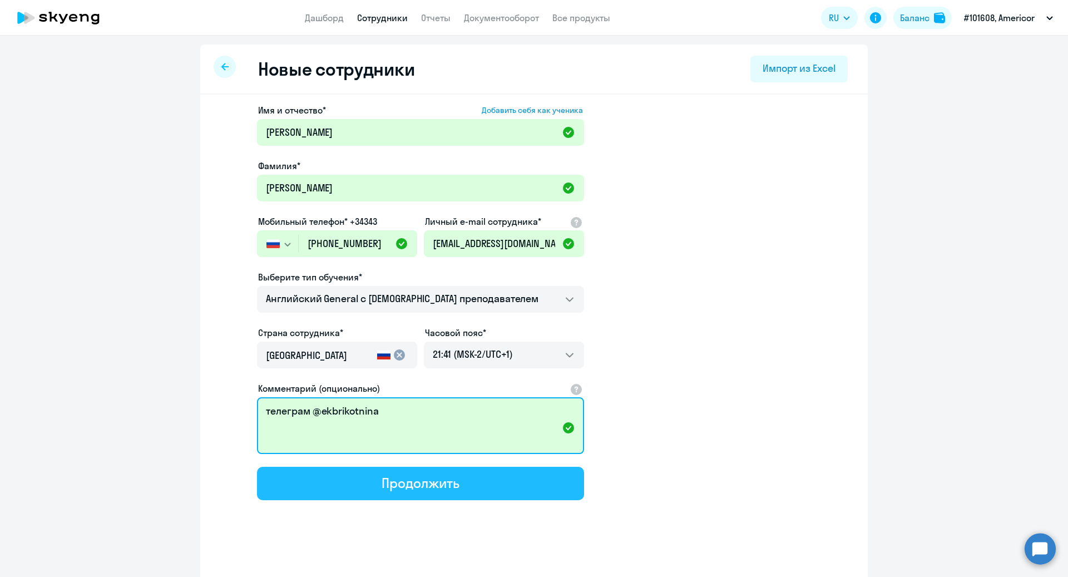
type textarea "телеграм @ekbrikotnina"
click at [363, 486] on button "Продолжить" at bounding box center [420, 482] width 327 height 33
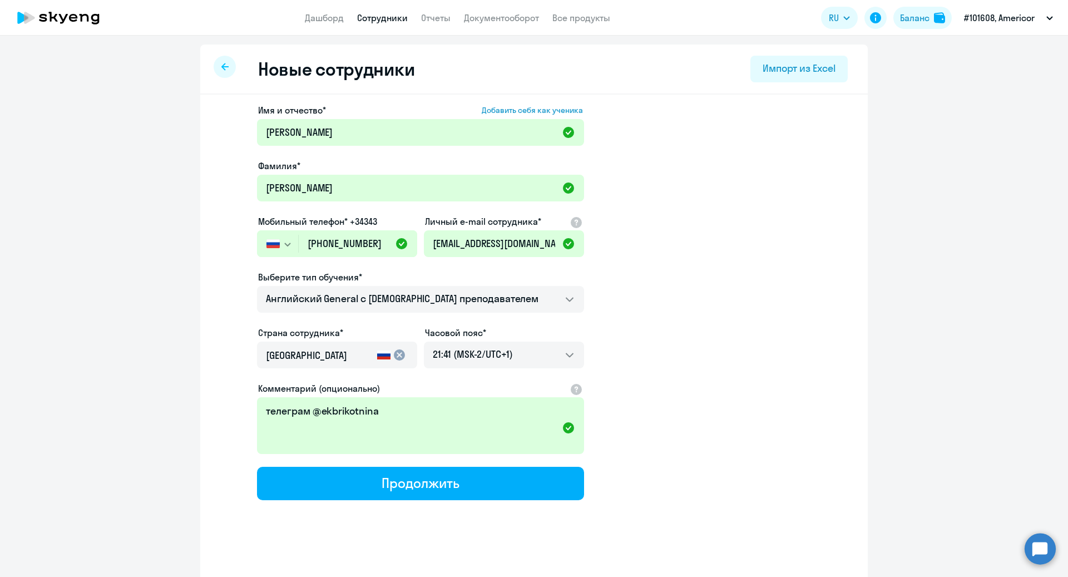
select select "english_adult_not_native_speaker"
select select "1"
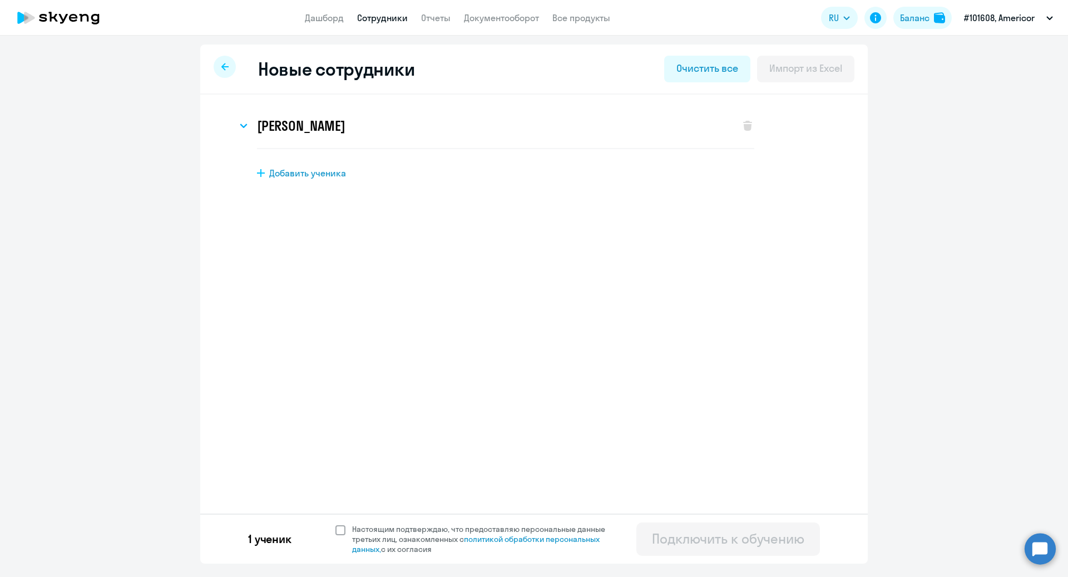
click at [340, 524] on label "Настоящим подтверждаю, что предоставляю персональные данные третьих лиц, ознако…" at bounding box center [476, 539] width 283 height 30
click at [335, 524] on input "Настоящим подтверждаю, что предоставляю персональные данные третьих лиц, ознако…" at bounding box center [335, 523] width 1 height 1
checkbox input "true"
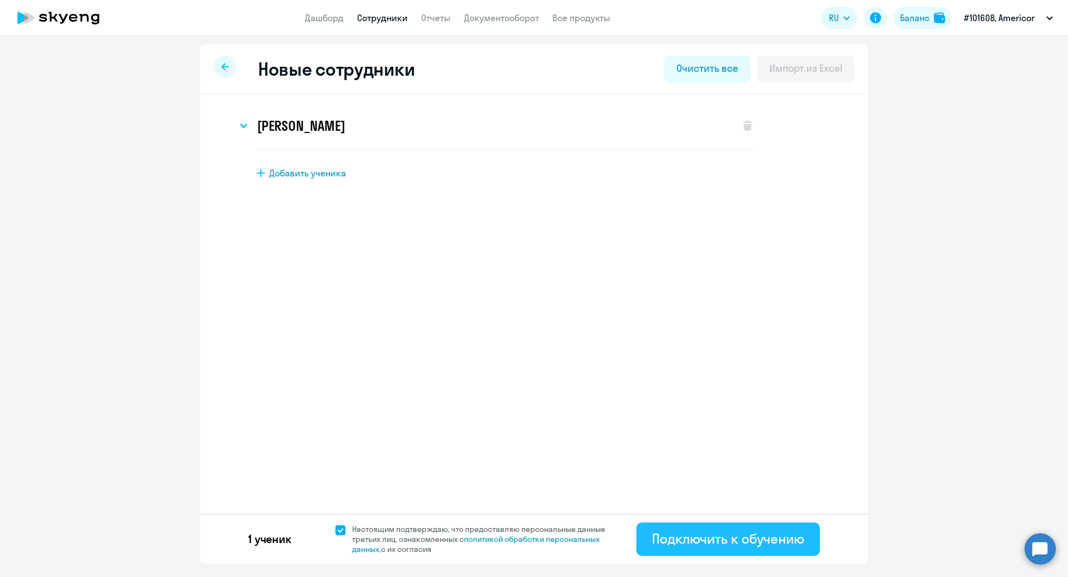
click at [766, 530] on div "Подключить к обучению" at bounding box center [728, 538] width 152 height 18
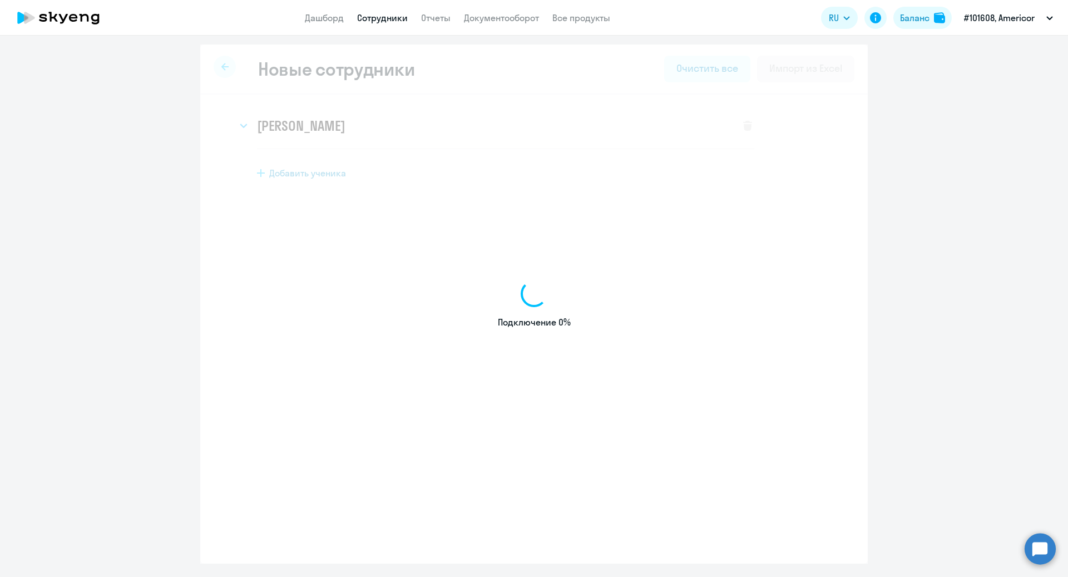
select select "english_adult_not_native_speaker"
select select "1"
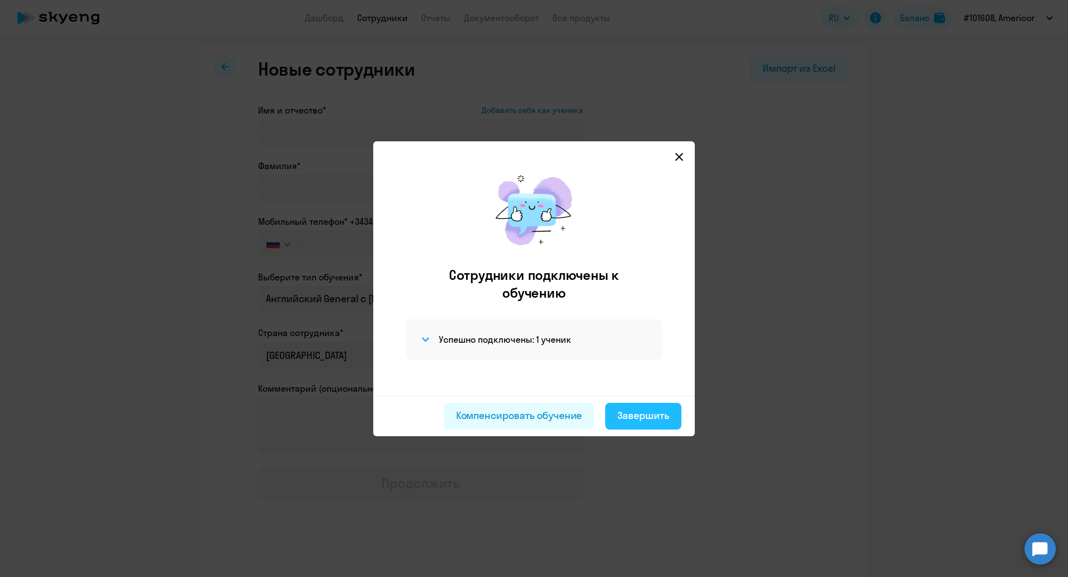
click at [650, 418] on div "Завершить" at bounding box center [643, 415] width 52 height 14
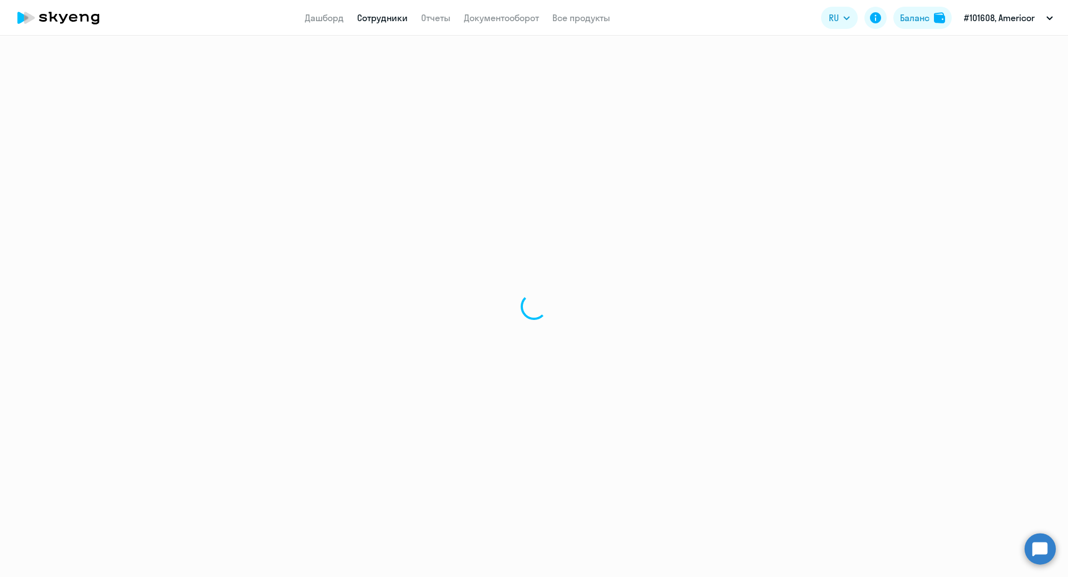
select select "30"
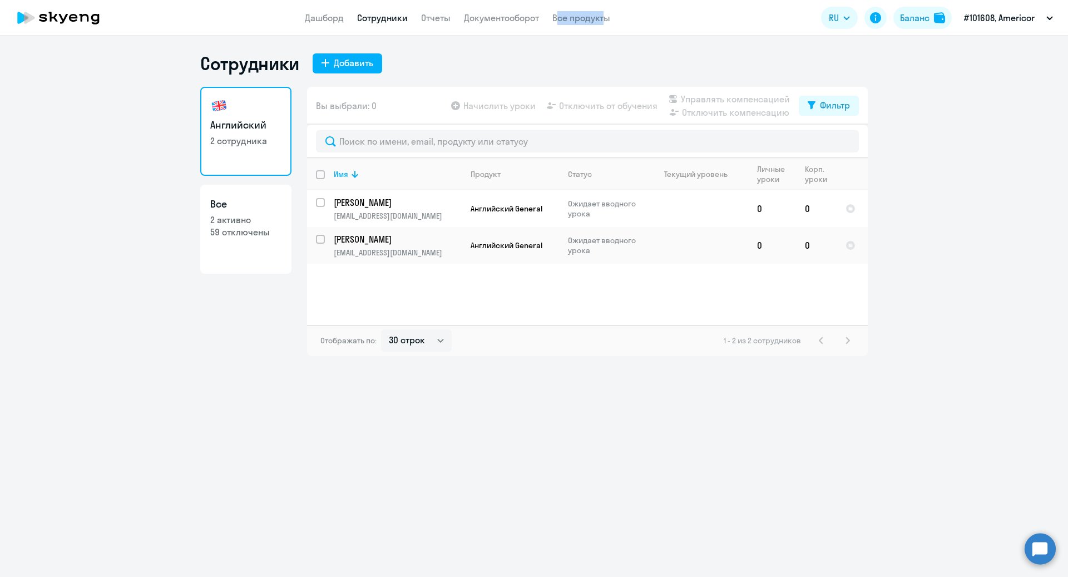
click at [597, 11] on app-menu-item-link "Все продукты" at bounding box center [581, 18] width 58 height 14
click at [598, 20] on link "Все продукты" at bounding box center [581, 17] width 58 height 11
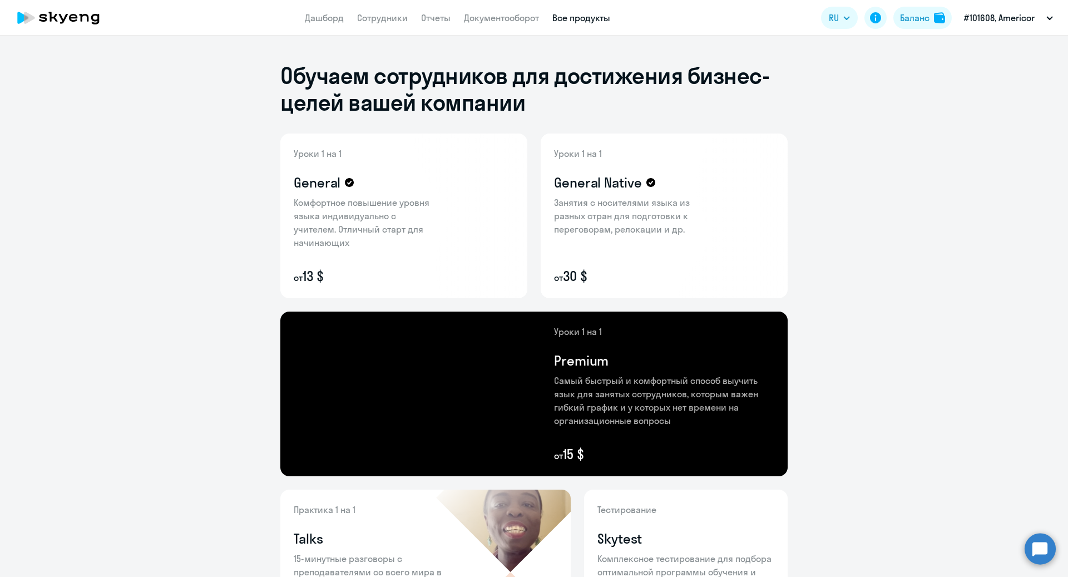
click at [322, 24] on app-menu-item-link "Дашборд" at bounding box center [324, 18] width 39 height 14
click at [321, 18] on link "Дашборд" at bounding box center [324, 17] width 39 height 11
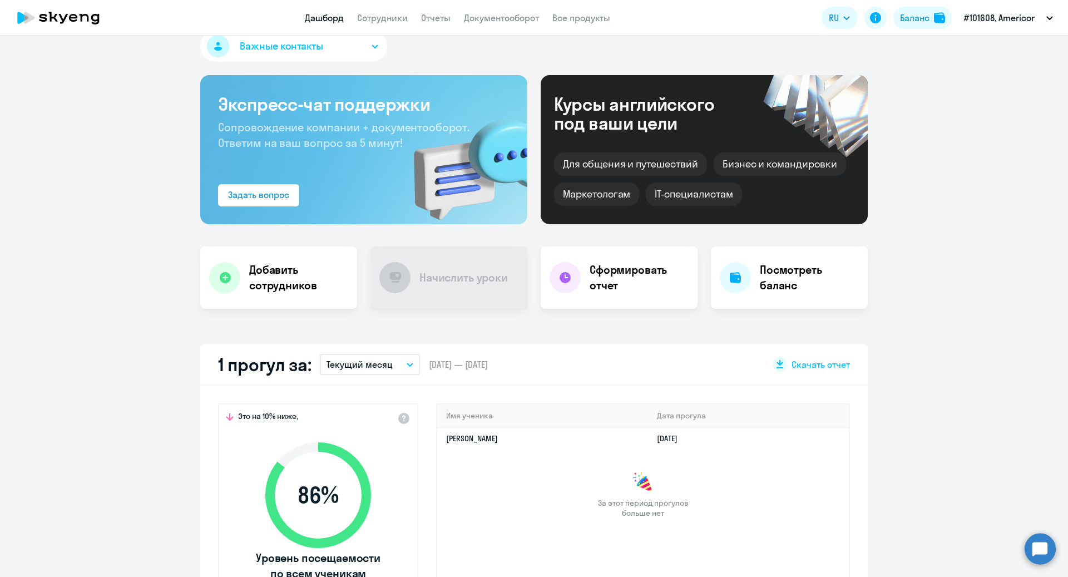
scroll to position [22, 0]
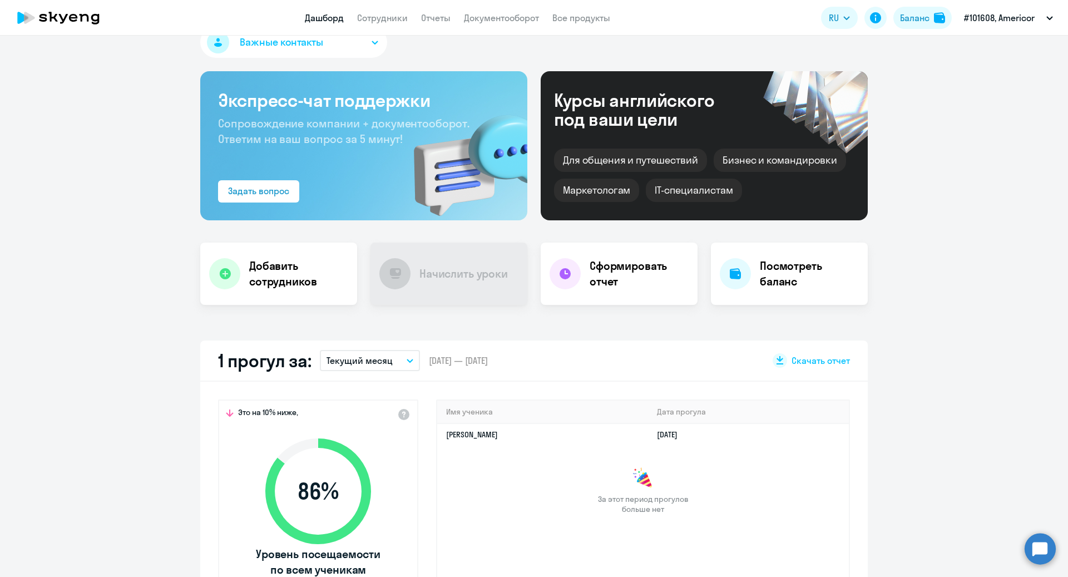
click at [395, 360] on button "Текущий месяц" at bounding box center [370, 360] width 100 height 21
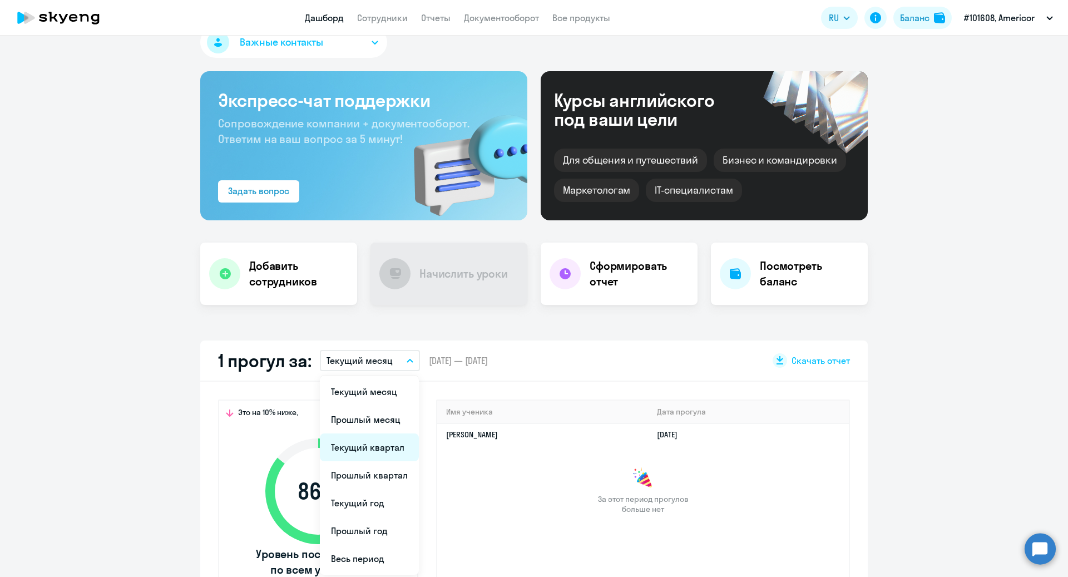
click at [363, 448] on li "Текущий квартал" at bounding box center [369, 447] width 99 height 28
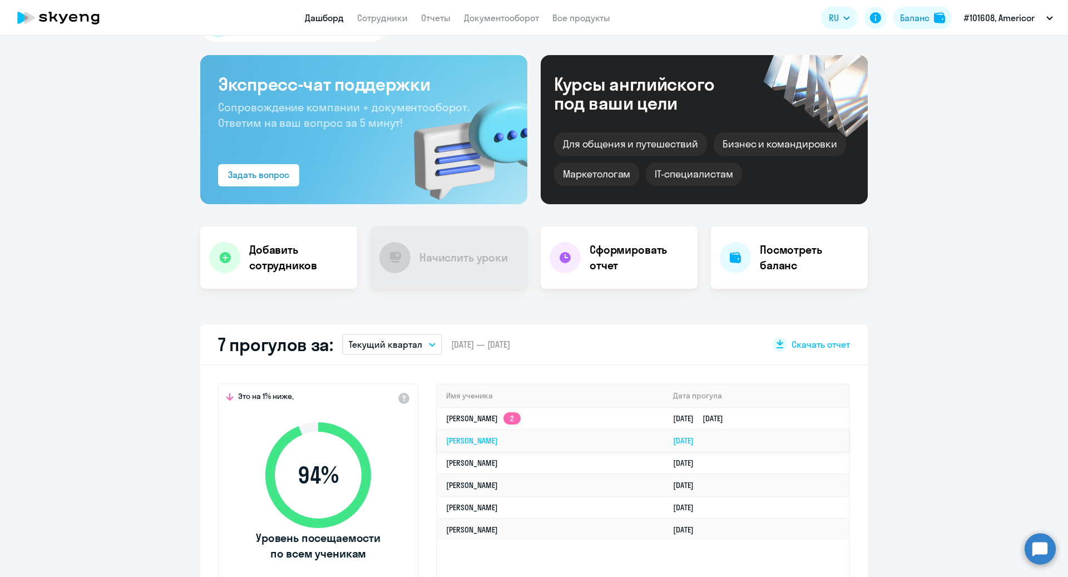
scroll to position [39, 0]
